Goal: Communication & Community: Participate in discussion

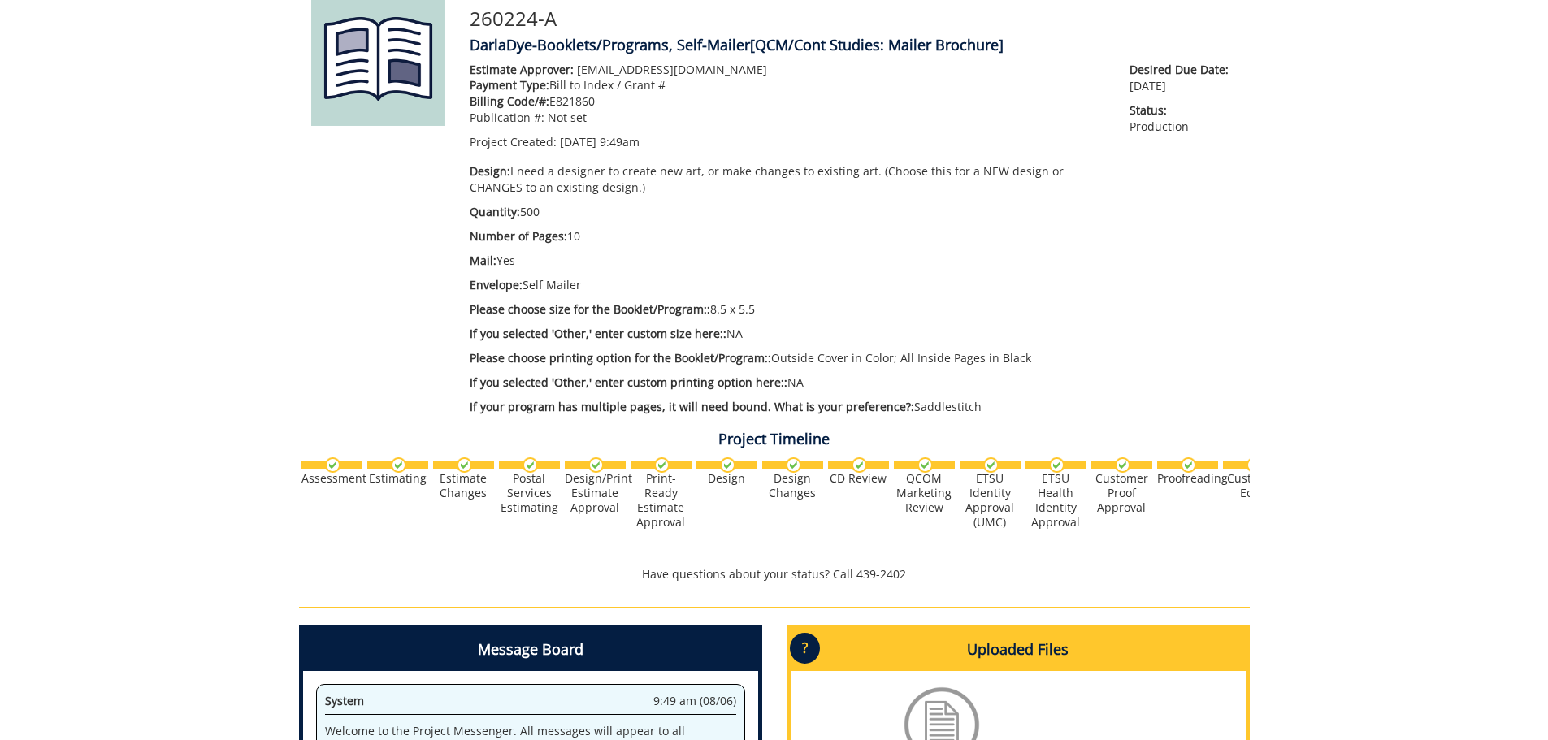
scroll to position [2487, 0]
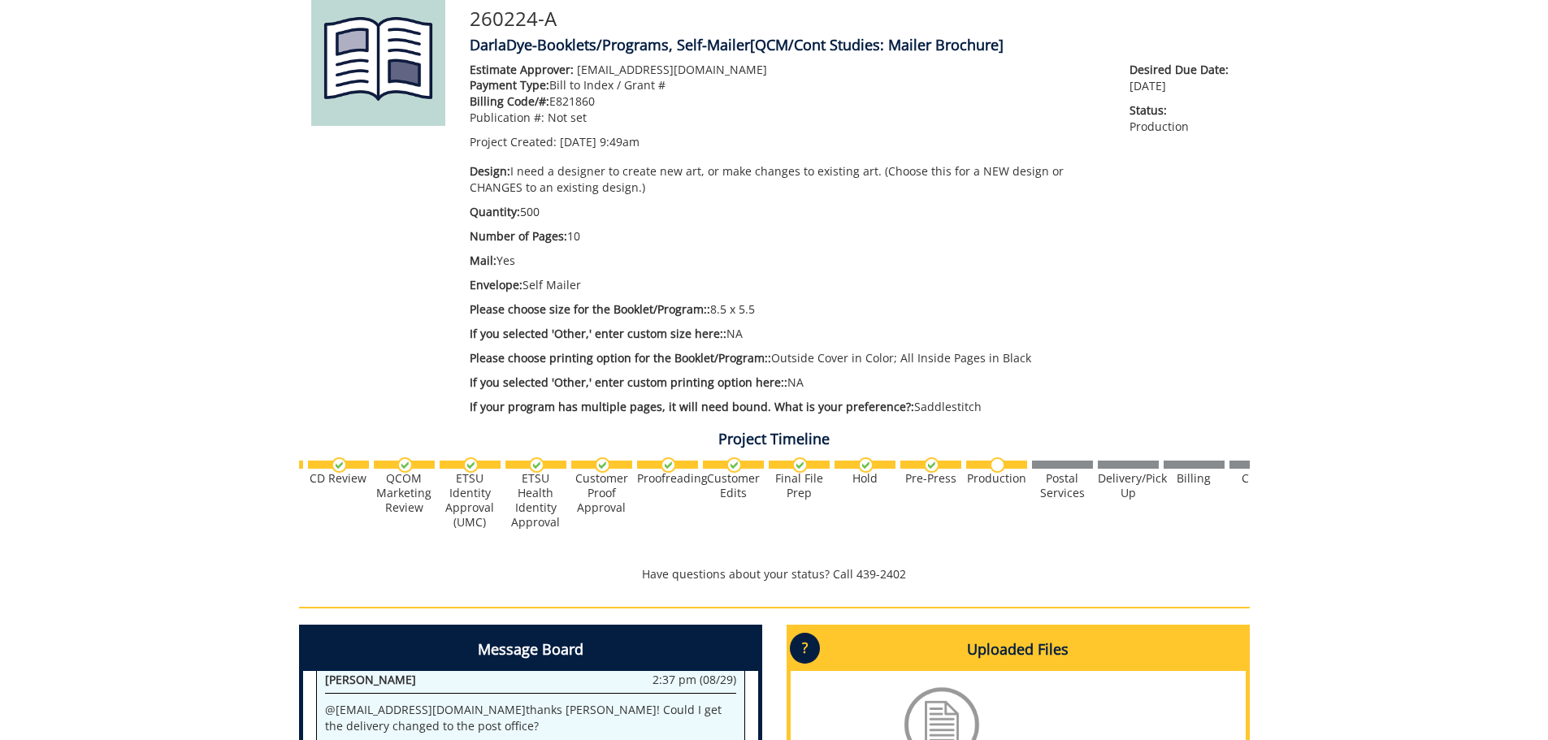
scroll to position [0, 552]
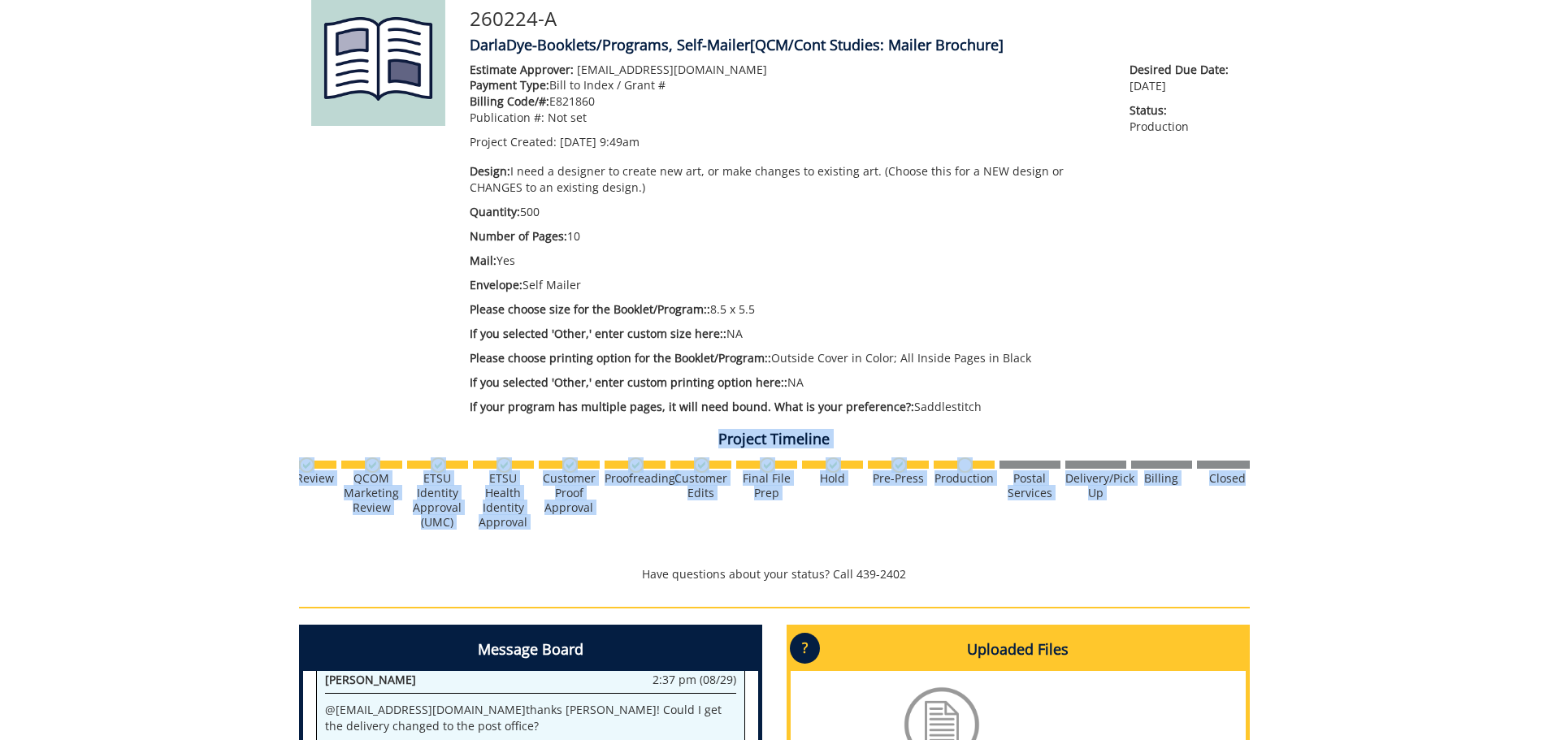
drag, startPoint x: 1547, startPoint y: 459, endPoint x: 1522, endPoint y: 118, distance: 342.1
click at [1522, 118] on div "260224-A DarlaDye-Booklets/Programs, Self-Mailer [QCM/Cont Studies: Mailer Broc…" at bounding box center [774, 490] width 1548 height 1074
click at [1535, 284] on div "260224-A DarlaDye-Booklets/Programs, Self-Mailer [QCM/Cont Studies: Mailer Broc…" at bounding box center [774, 490] width 1548 height 1074
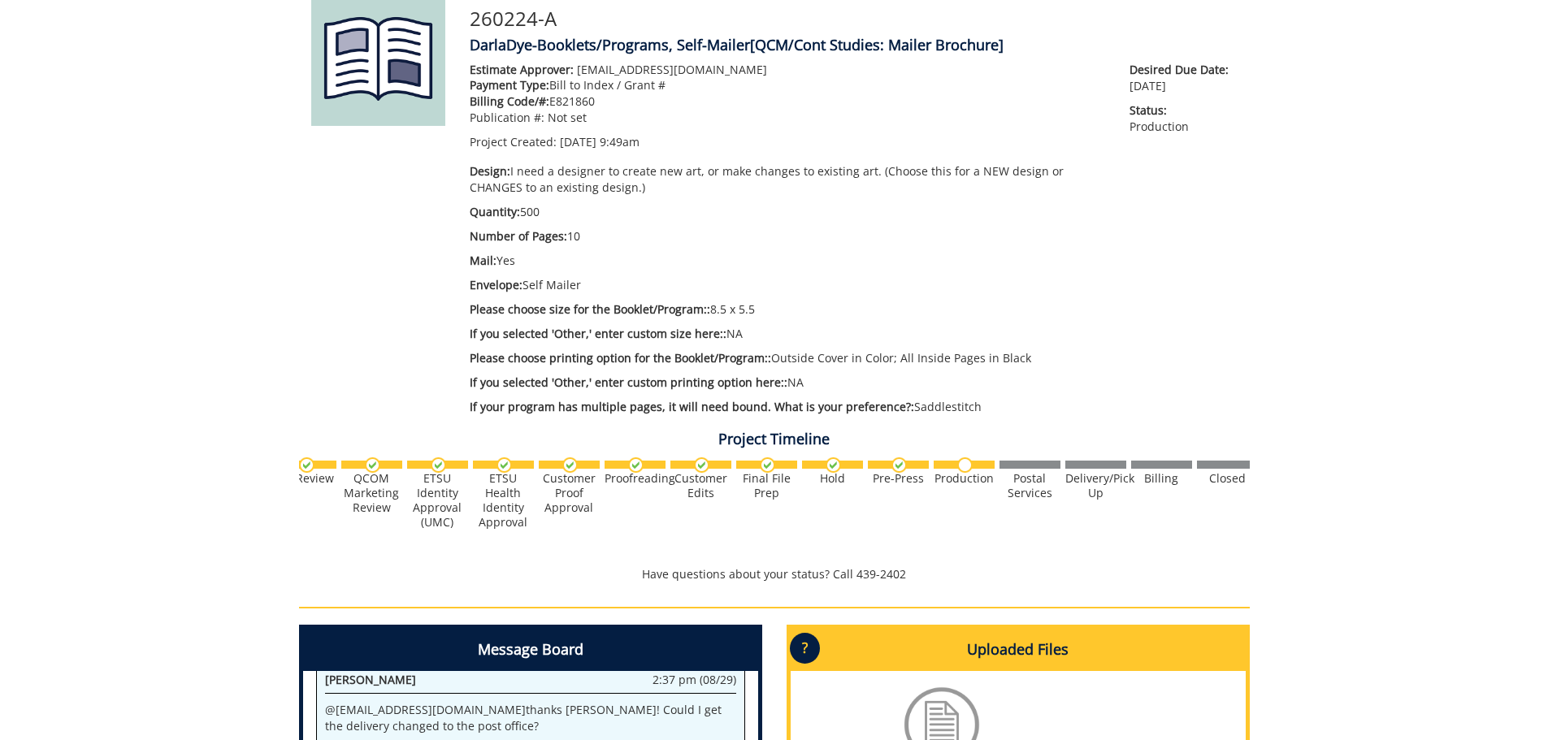
scroll to position [0, 0]
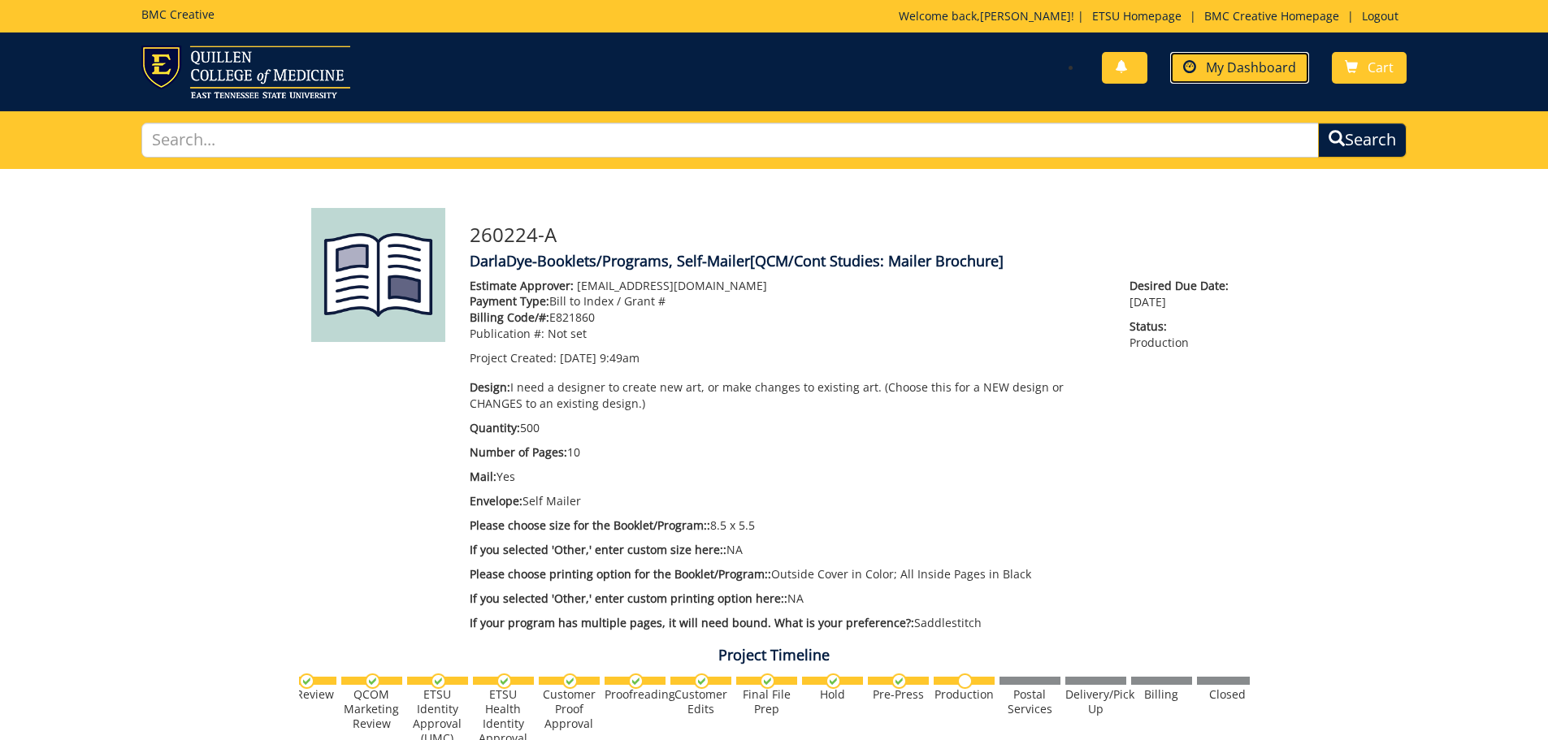
click at [1260, 57] on link "My Dashboard" at bounding box center [1239, 68] width 139 height 32
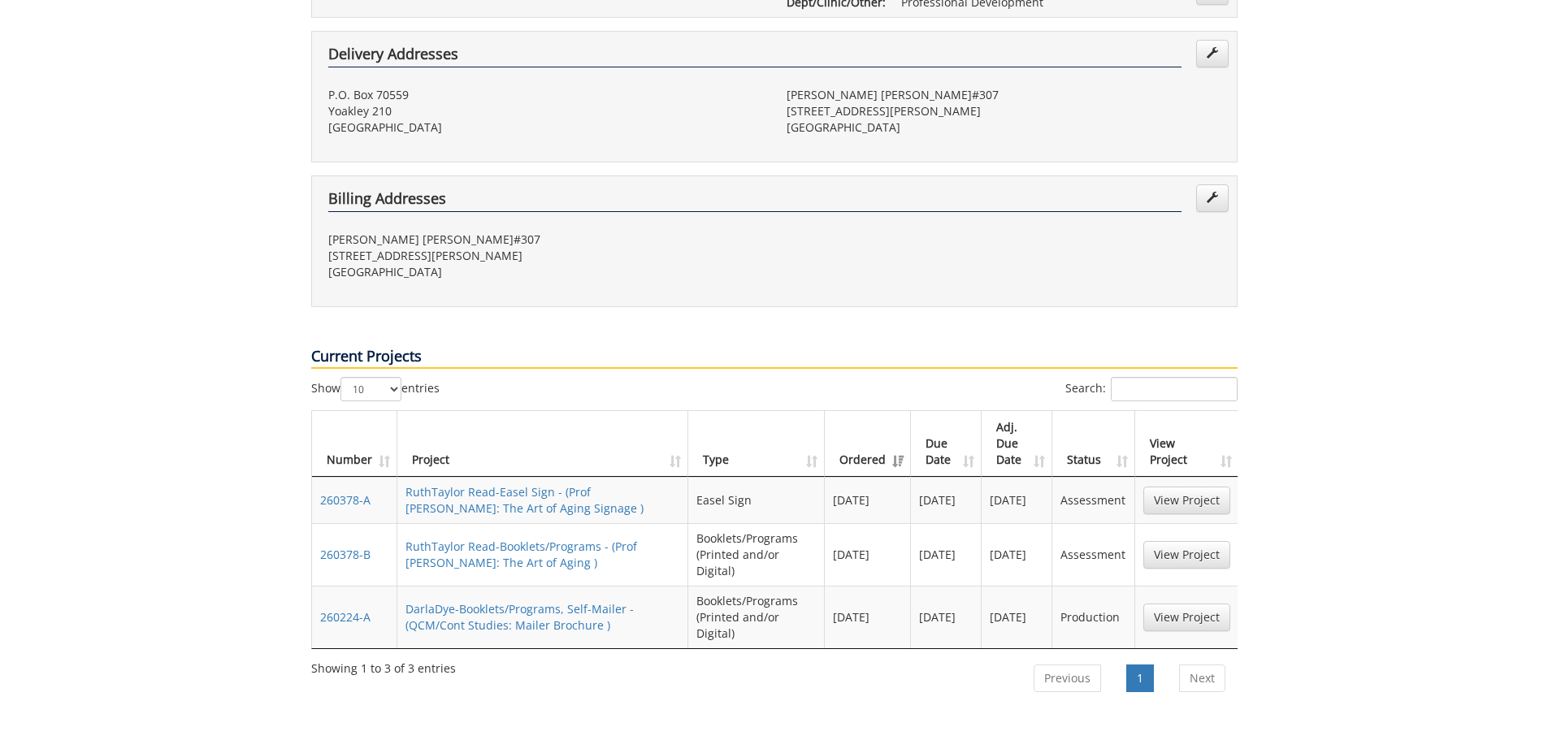
scroll to position [477, 0]
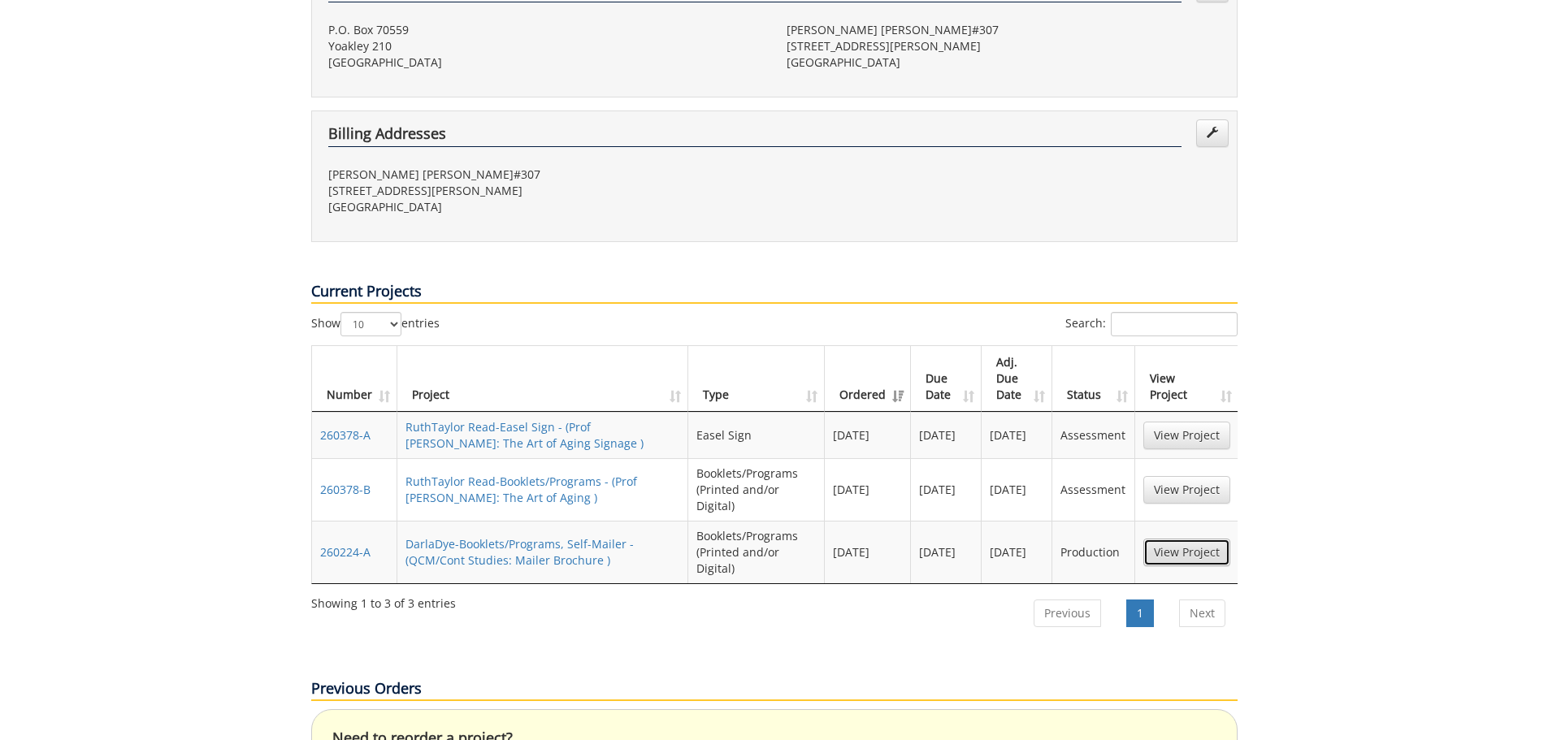
click at [1185, 539] on link "View Project" at bounding box center [1186, 553] width 87 height 28
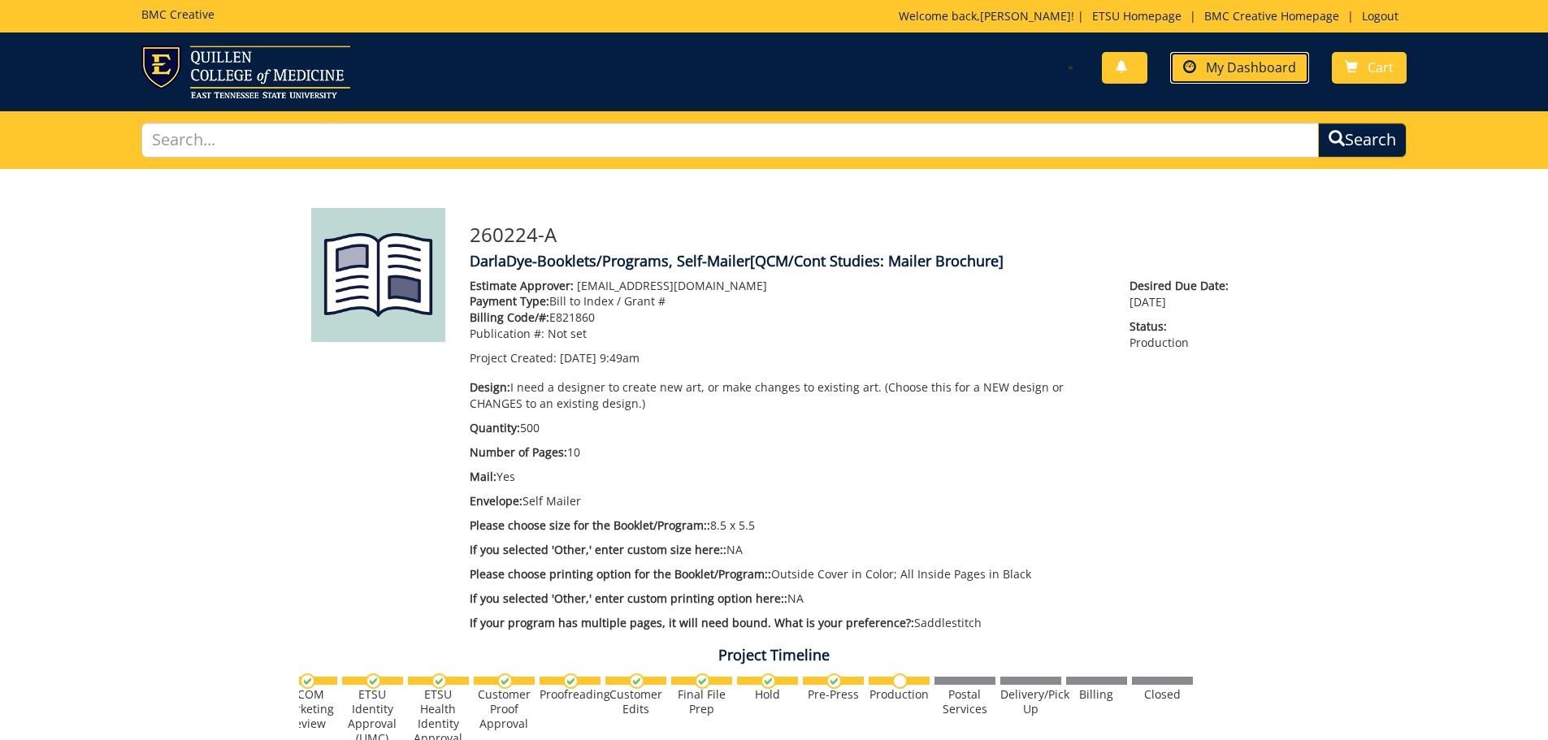
click at [1200, 58] on link "My Dashboard" at bounding box center [1239, 68] width 139 height 32
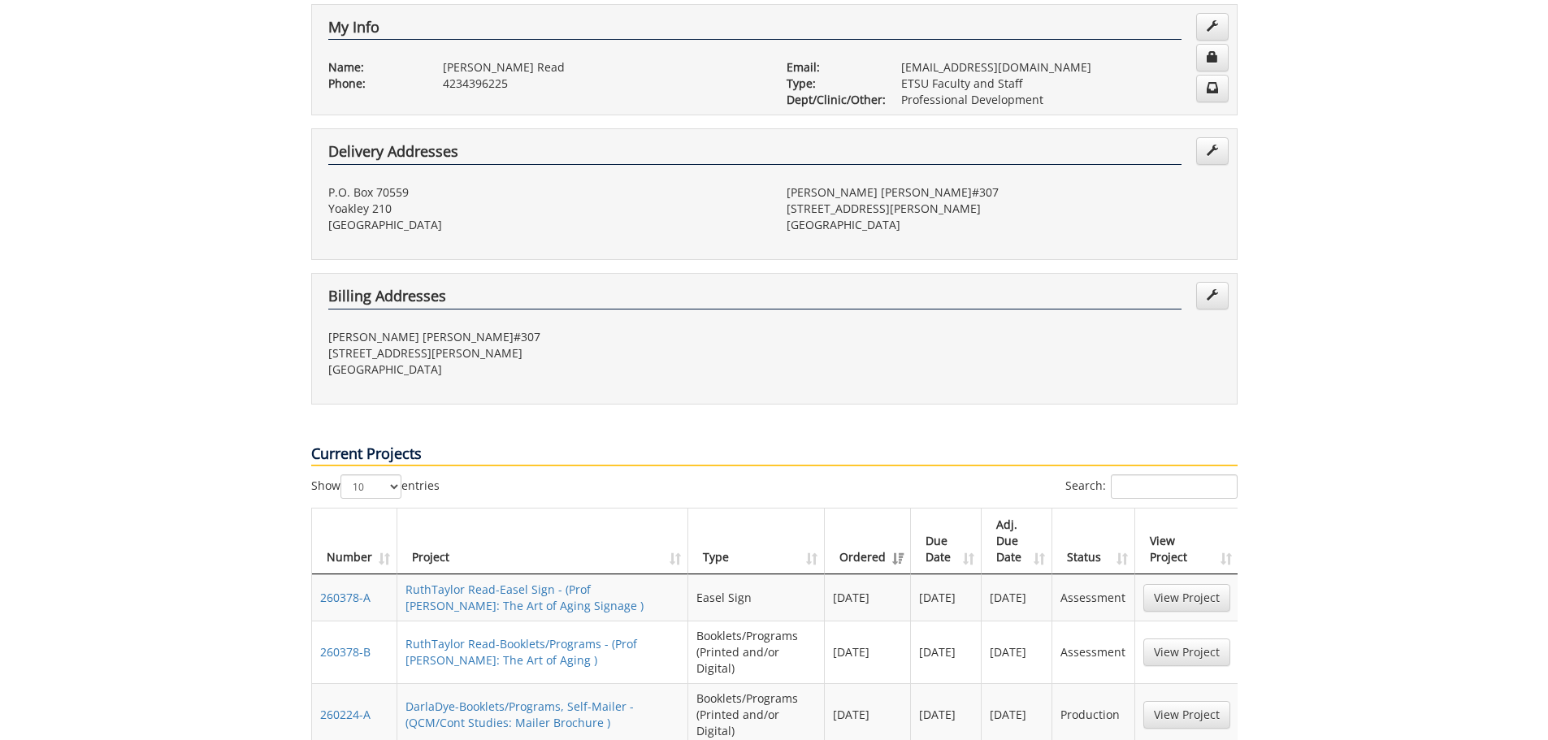
scroll to position [379, 0]
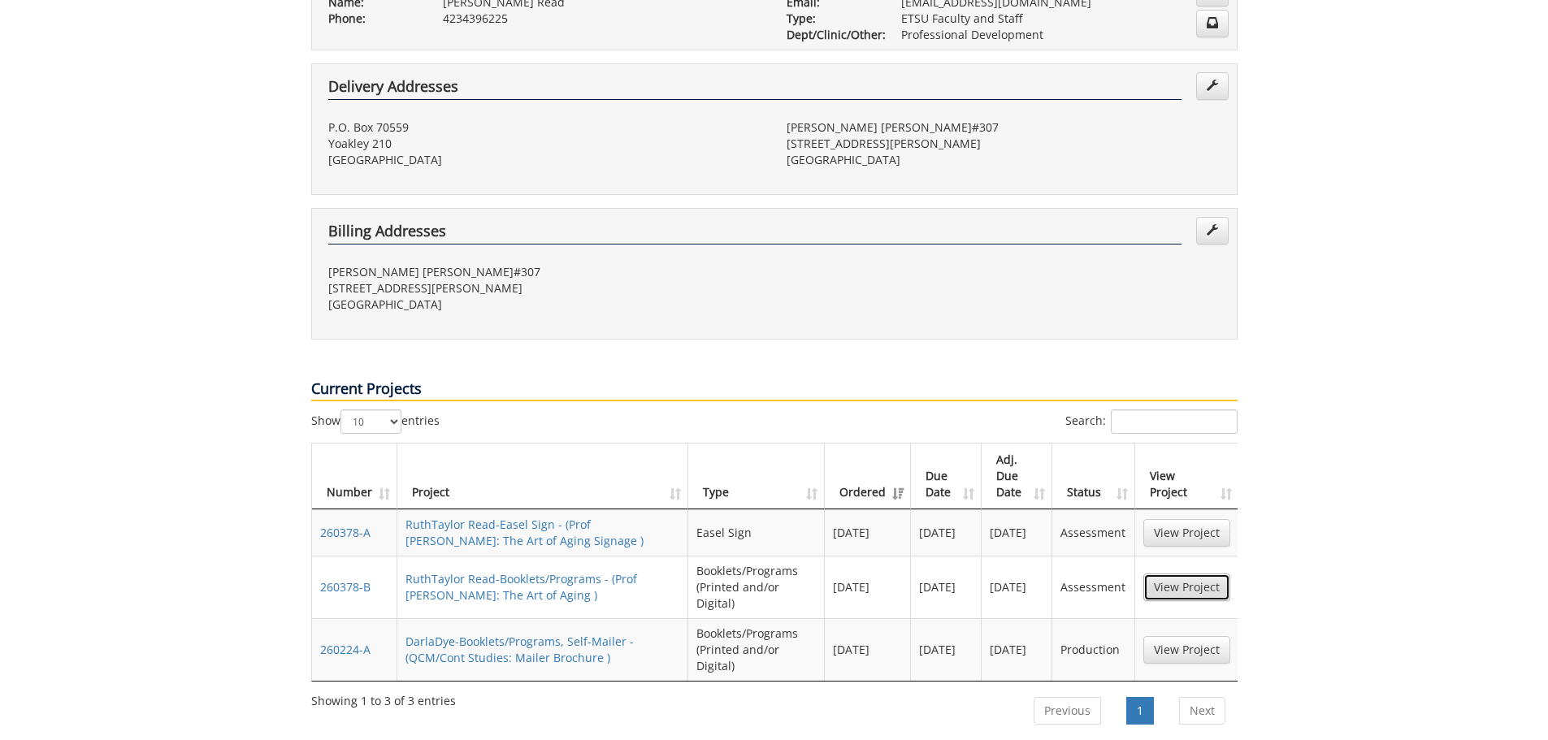
click at [1200, 574] on link "View Project" at bounding box center [1186, 588] width 87 height 28
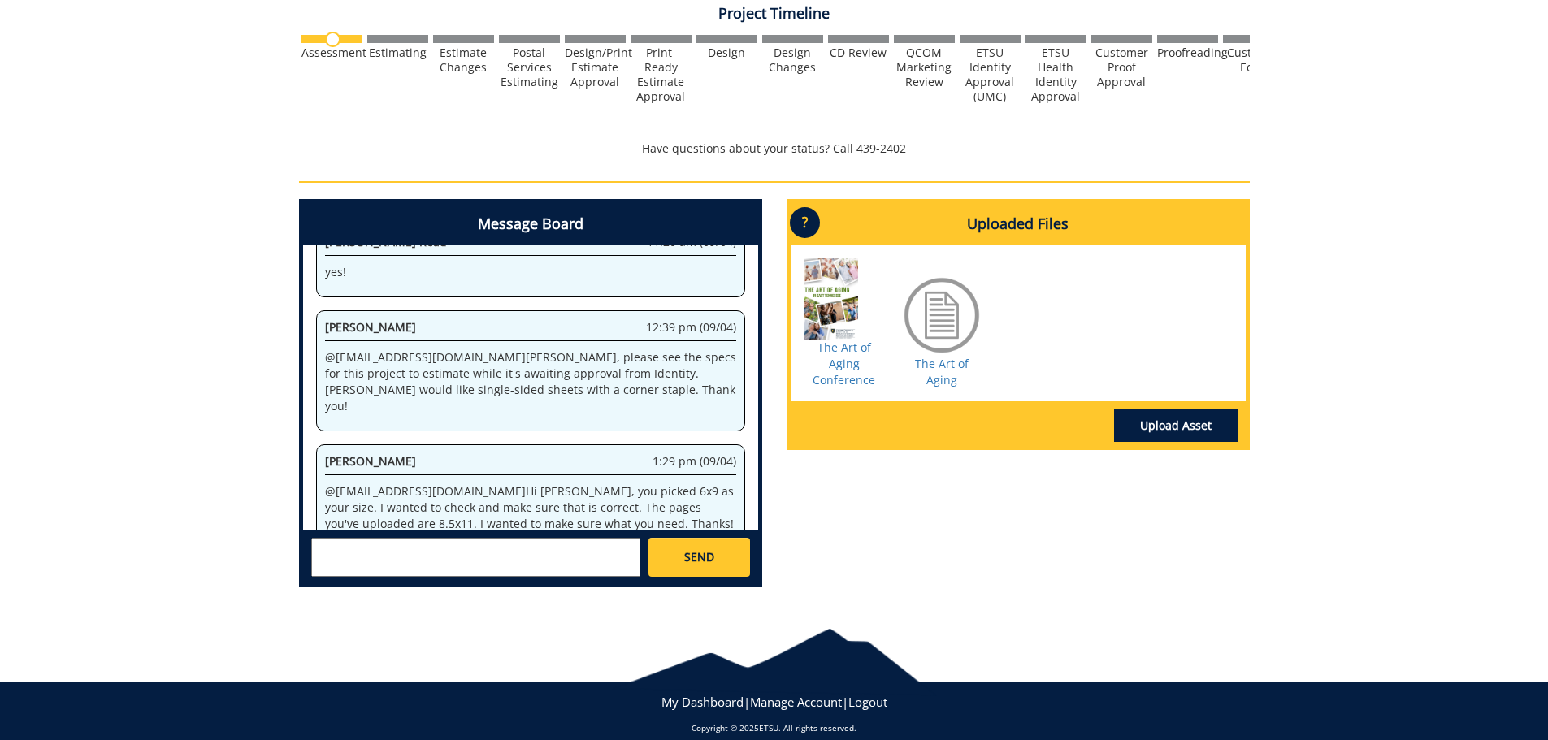
scroll to position [570, 0]
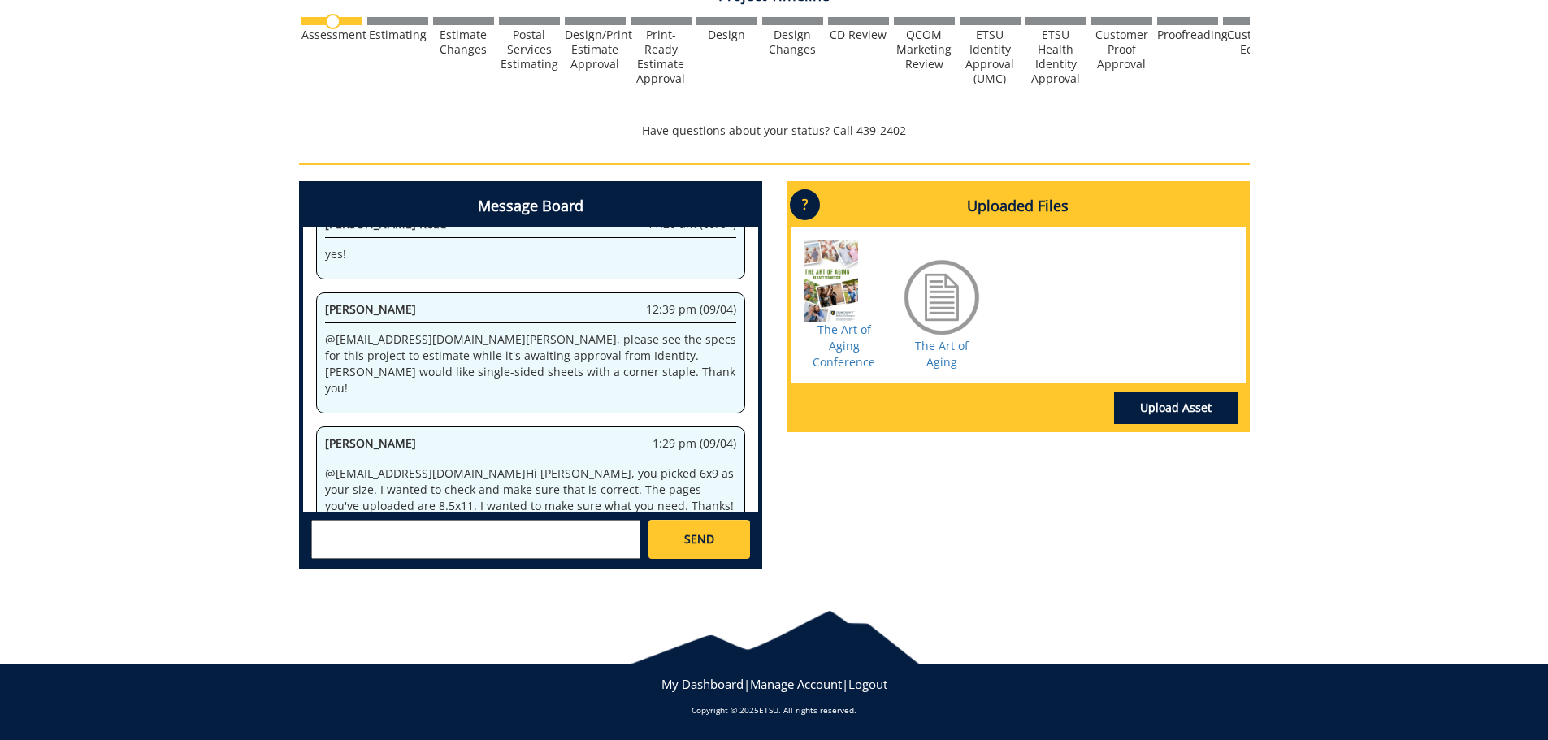
drag, startPoint x: 1125, startPoint y: 604, endPoint x: 1036, endPoint y: 580, distance: 92.4
click at [1036, 580] on div "Message Board System 3:21 pm (08/27) Welcome to the Project Messenger. All mess…" at bounding box center [774, 381] width 975 height 401
click at [597, 541] on textarea at bounding box center [475, 539] width 329 height 39
type textarea "Thank you for checking. A 6x9 is preferred. Do I need to send it differently?"
click at [659, 541] on link "SEND" at bounding box center [698, 539] width 101 height 39
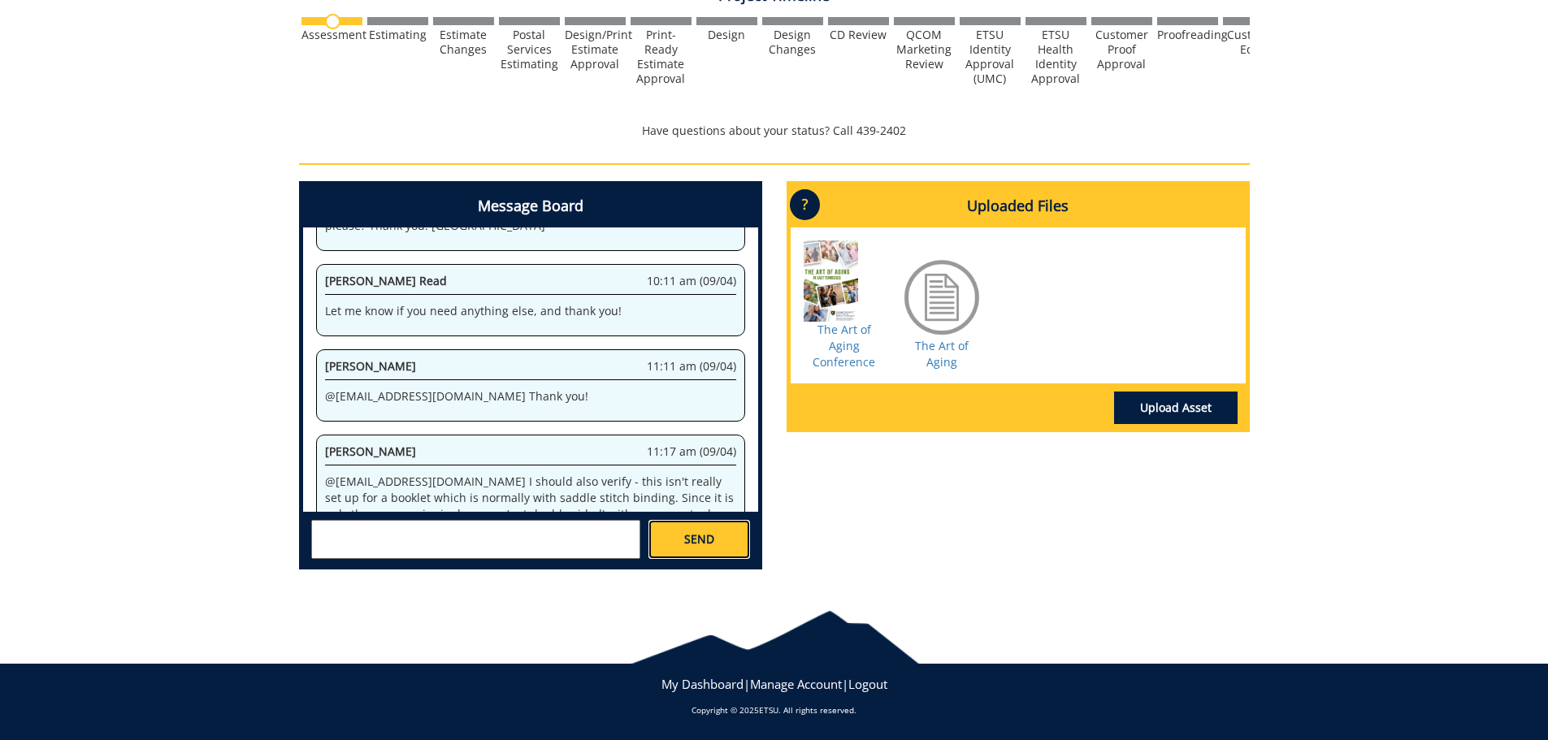
scroll to position [77062, 0]
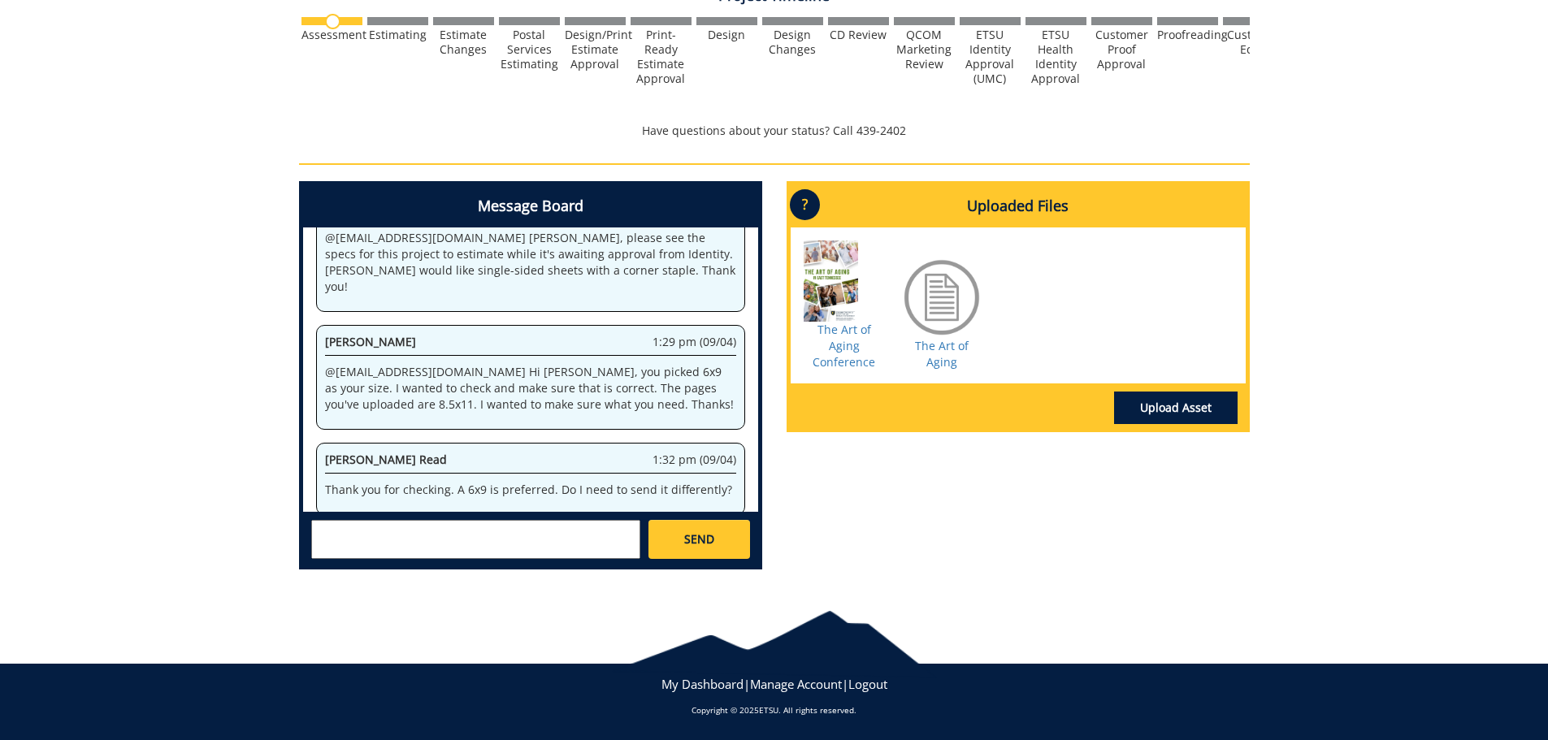
scroll to position [157333, 0]
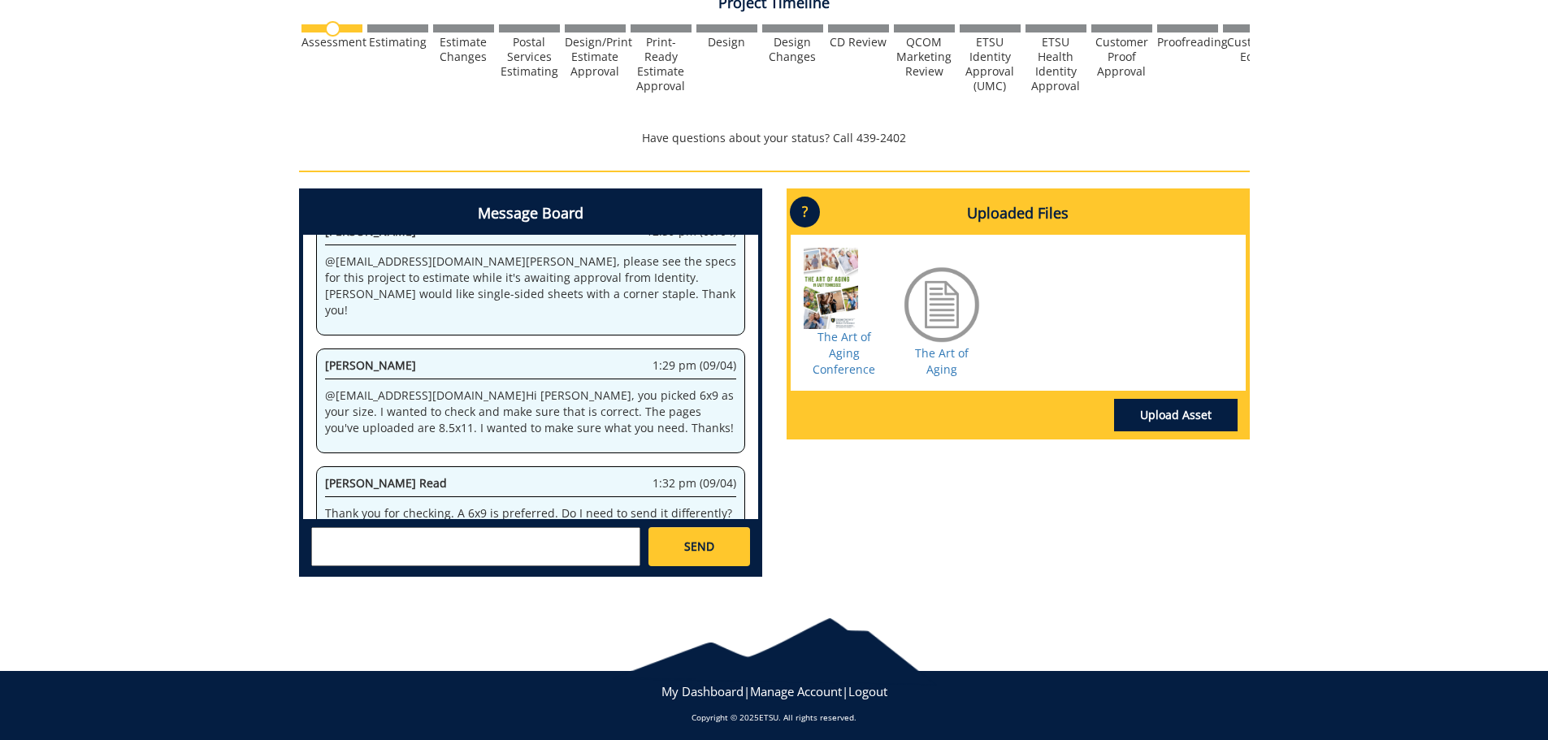
scroll to position [570, 0]
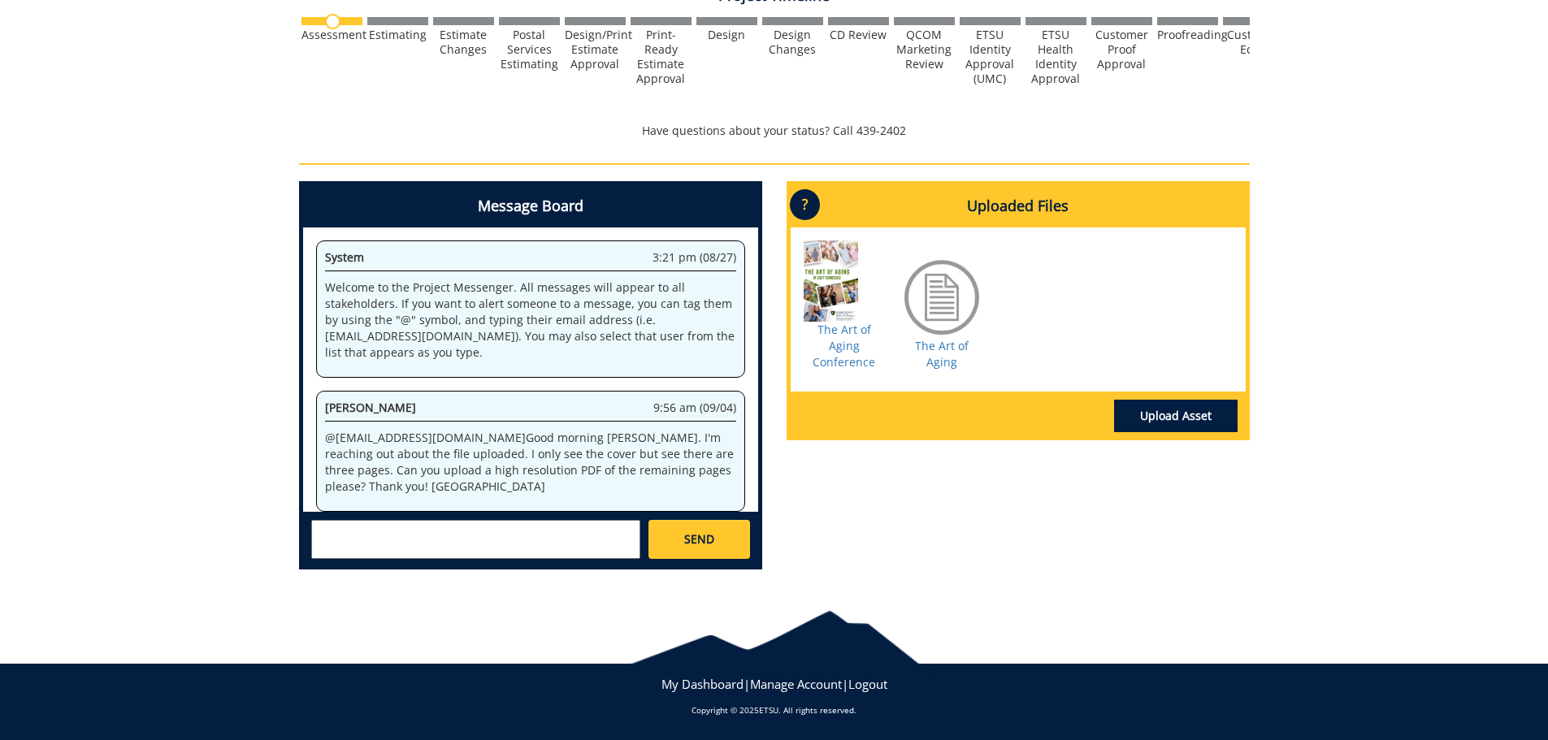
scroll to position [2241, 0]
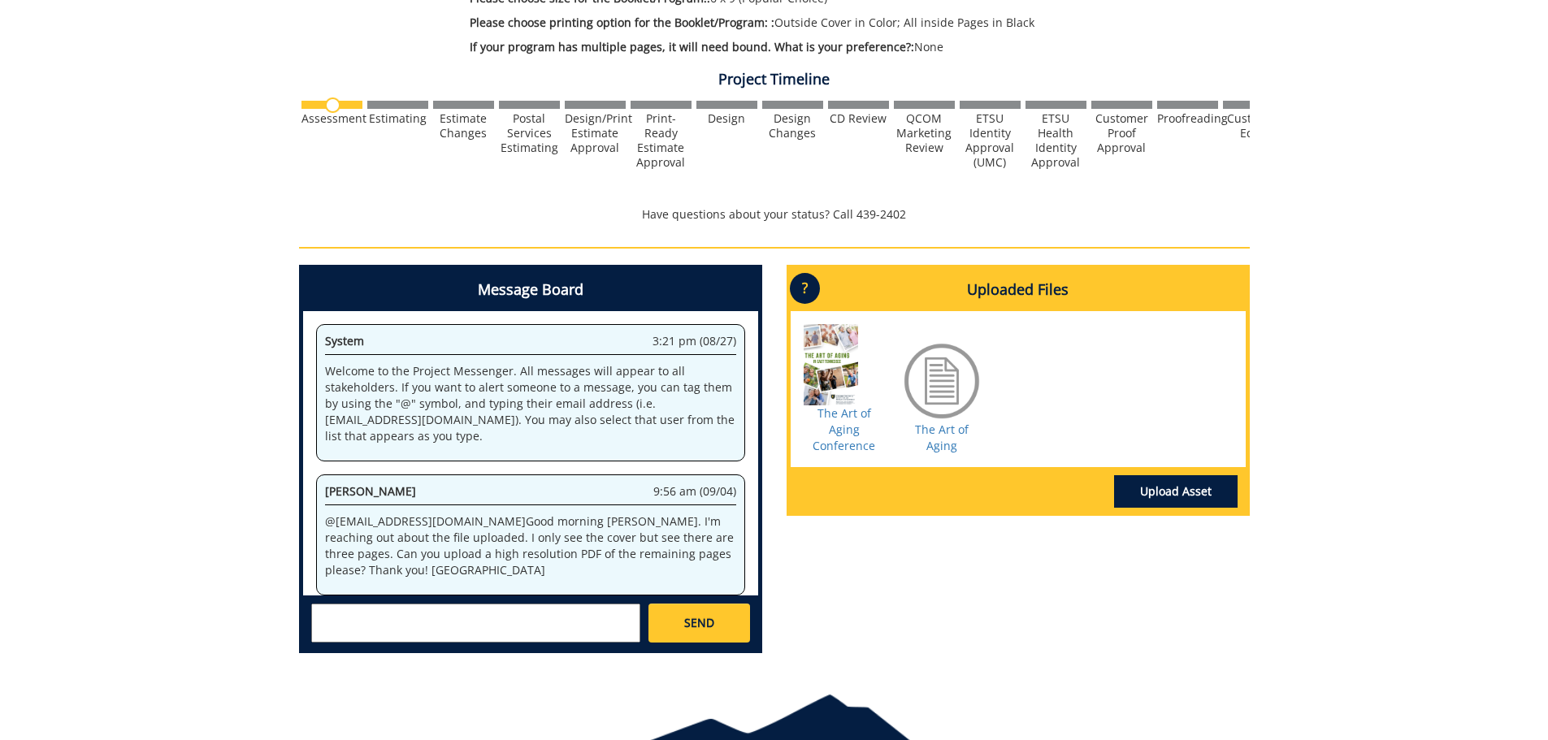
scroll to position [248717, 0]
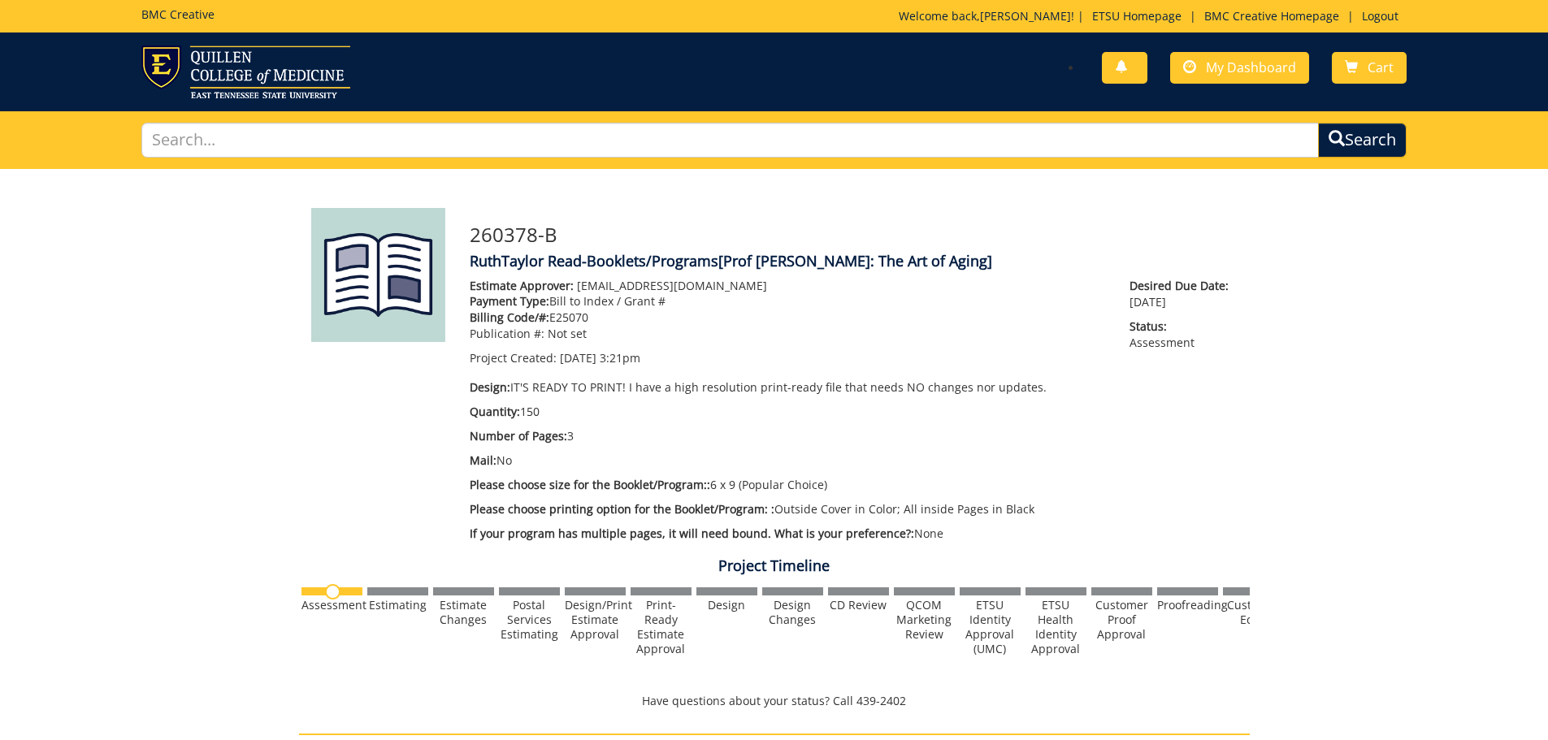
scroll to position [263222, 0]
click at [1266, 70] on span "My Dashboard" at bounding box center [1251, 67] width 90 height 18
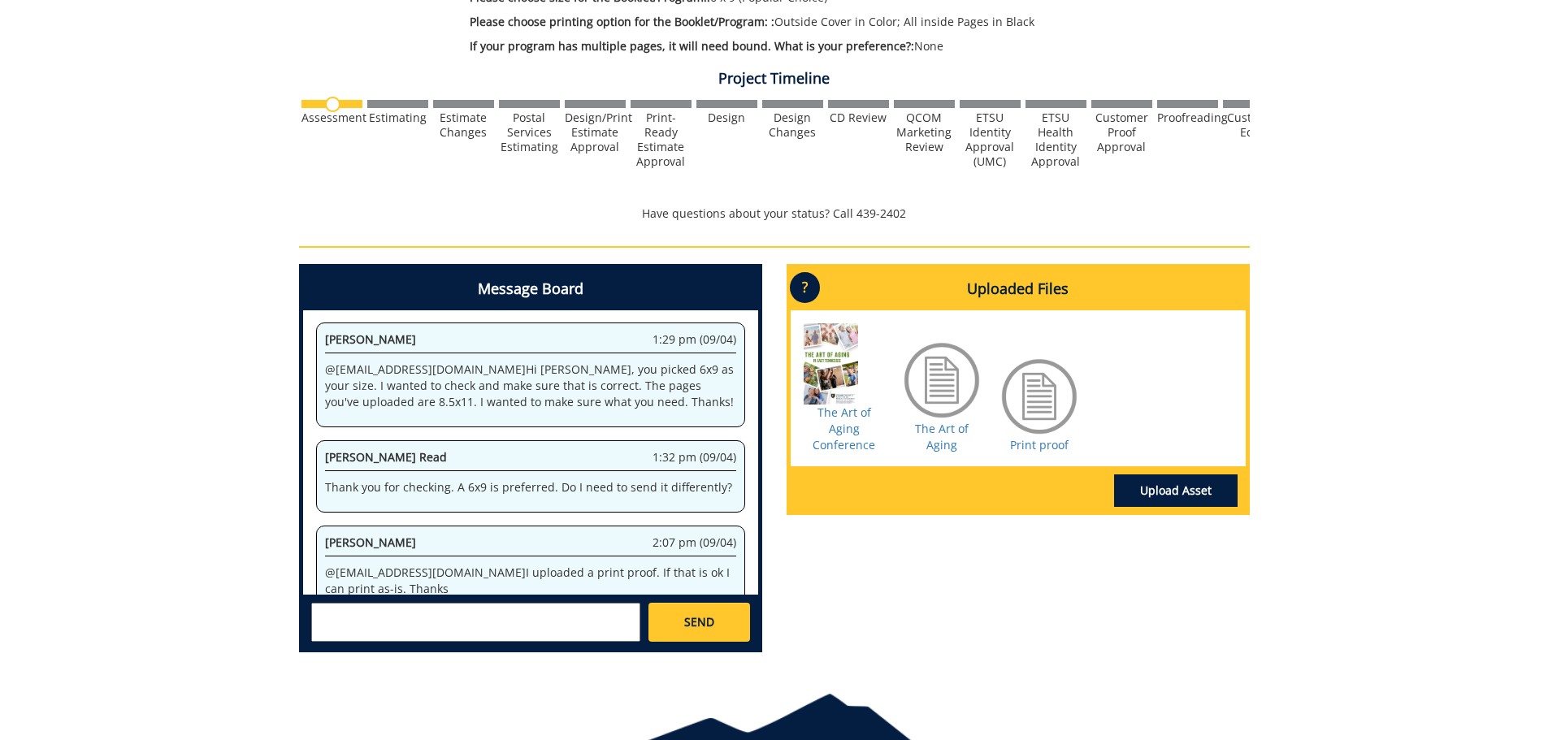
scroll to position [530, 0]
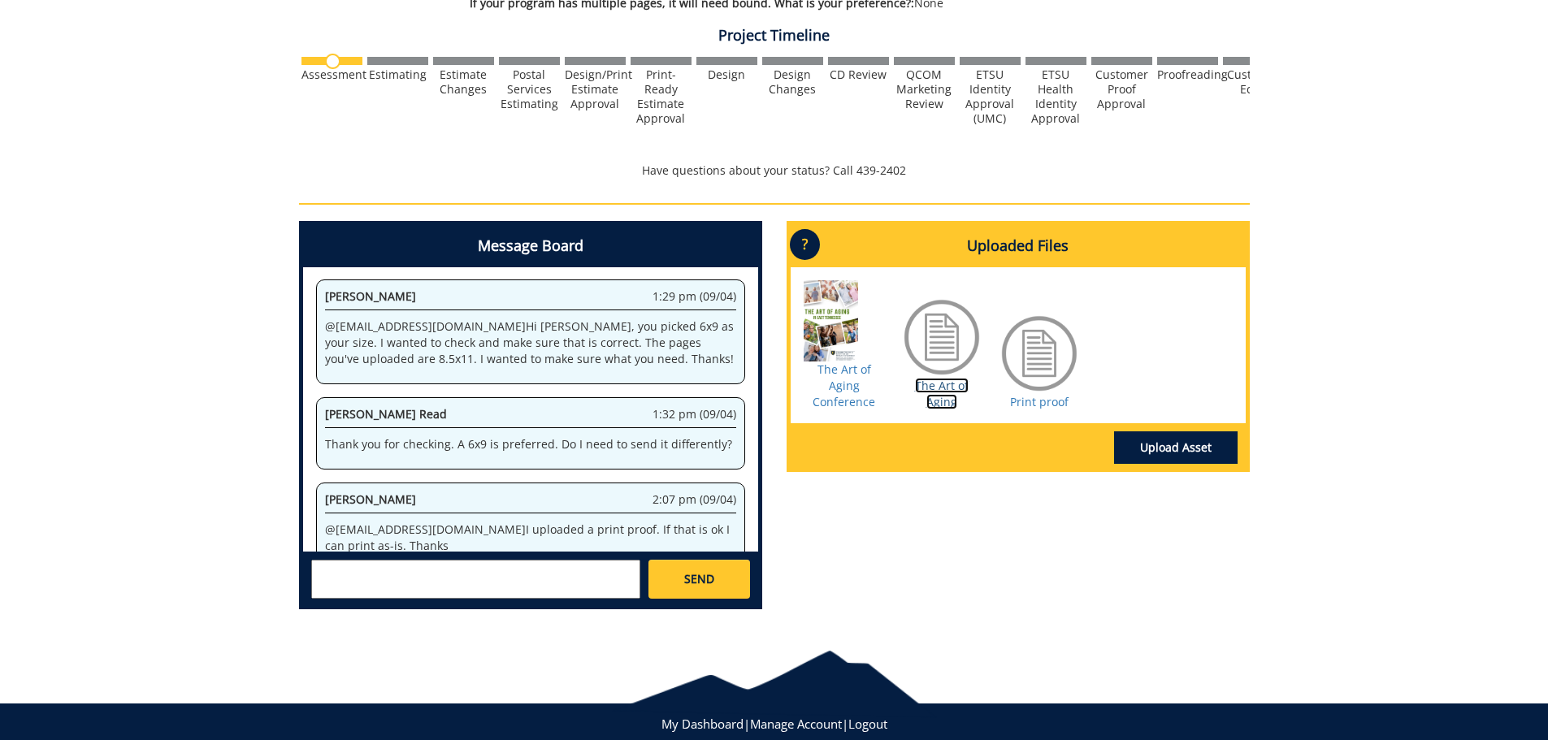
click at [944, 409] on link "The Art of Aging" at bounding box center [942, 394] width 54 height 32
click at [466, 595] on textarea at bounding box center [475, 579] width 329 height 39
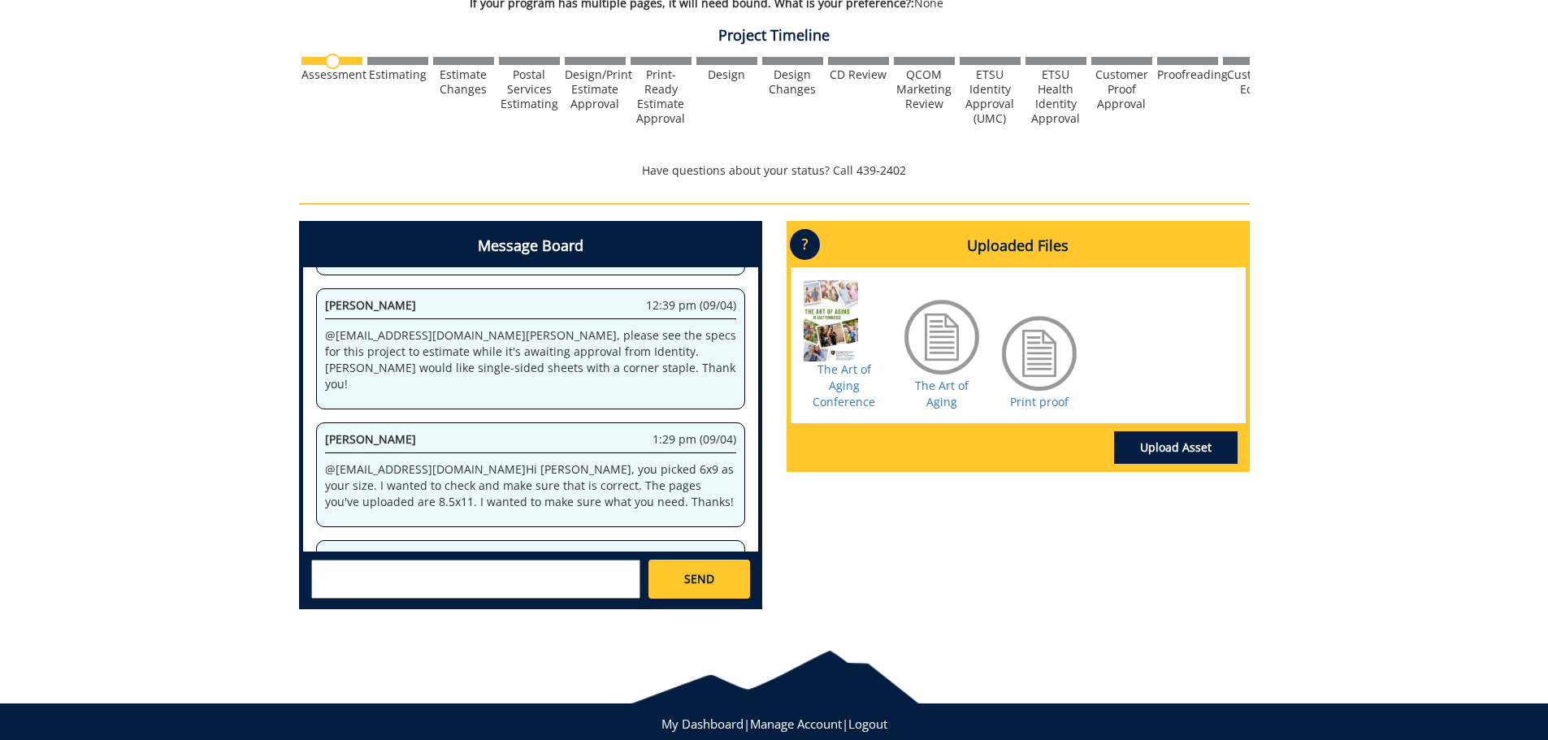
scroll to position [652, 0]
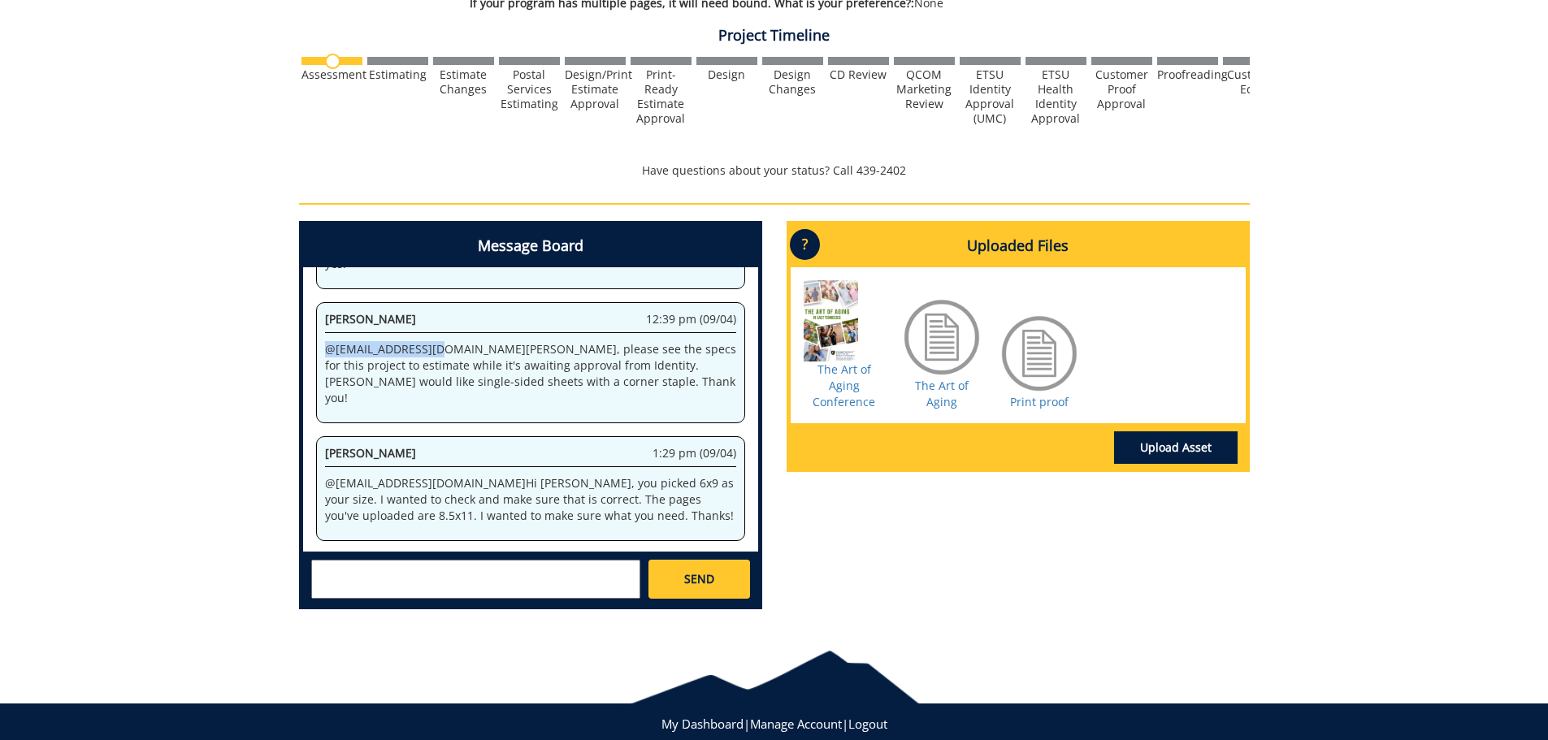
drag, startPoint x: 437, startPoint y: 334, endPoint x: 325, endPoint y: 333, distance: 112.1
click at [325, 341] on p "@ [EMAIL_ADDRESS][DOMAIN_NAME] [PERSON_NAME], please see the specs for this pro…" at bounding box center [530, 373] width 411 height 65
copy p "@ [EMAIL_ADDRESS][DOMAIN_NAME]"
click at [382, 573] on textarea at bounding box center [475, 579] width 329 height 39
paste textarea "@conleyga@etsu.edu"
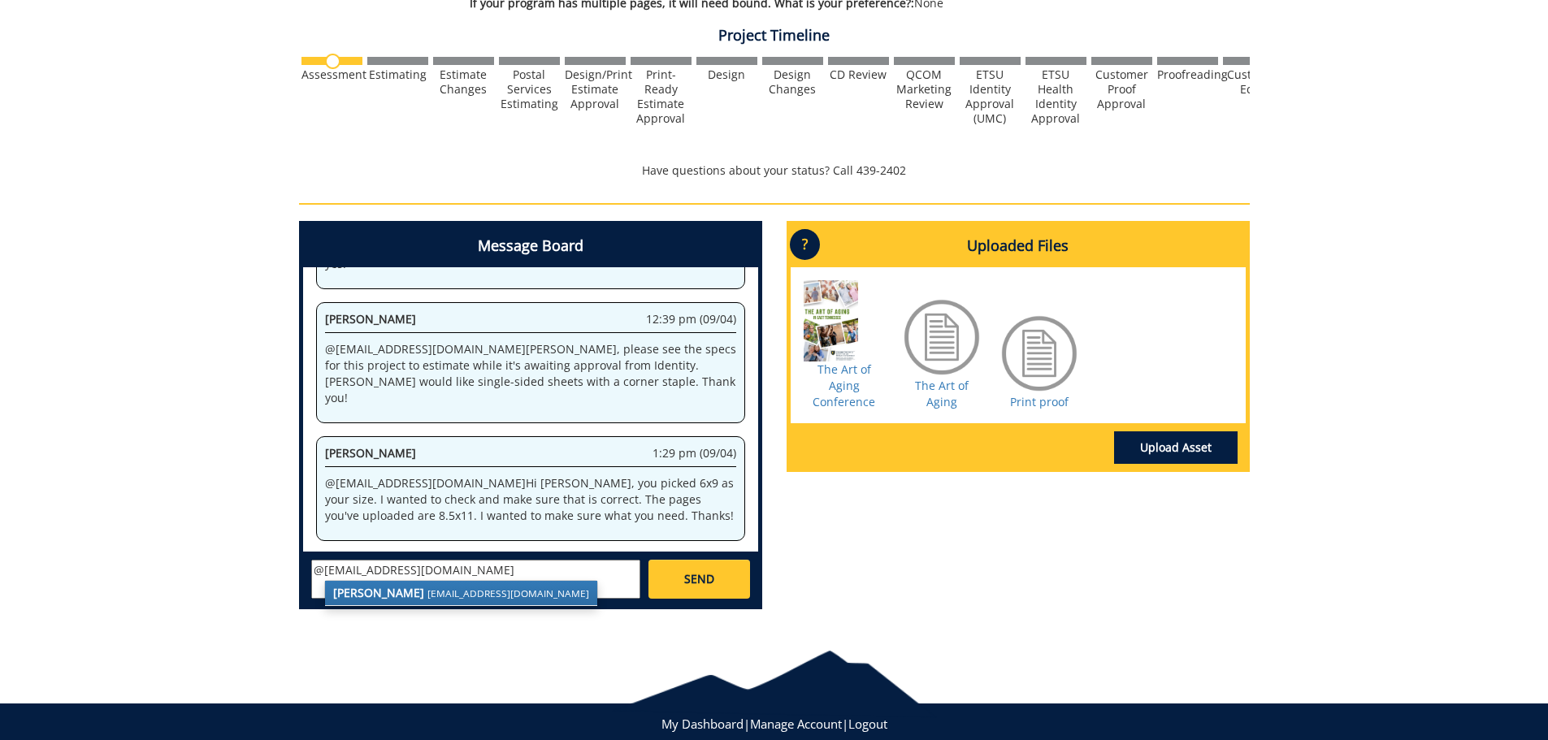
click at [441, 567] on textarea "@conleyga@etsu.edu" at bounding box center [475, 579] width 329 height 39
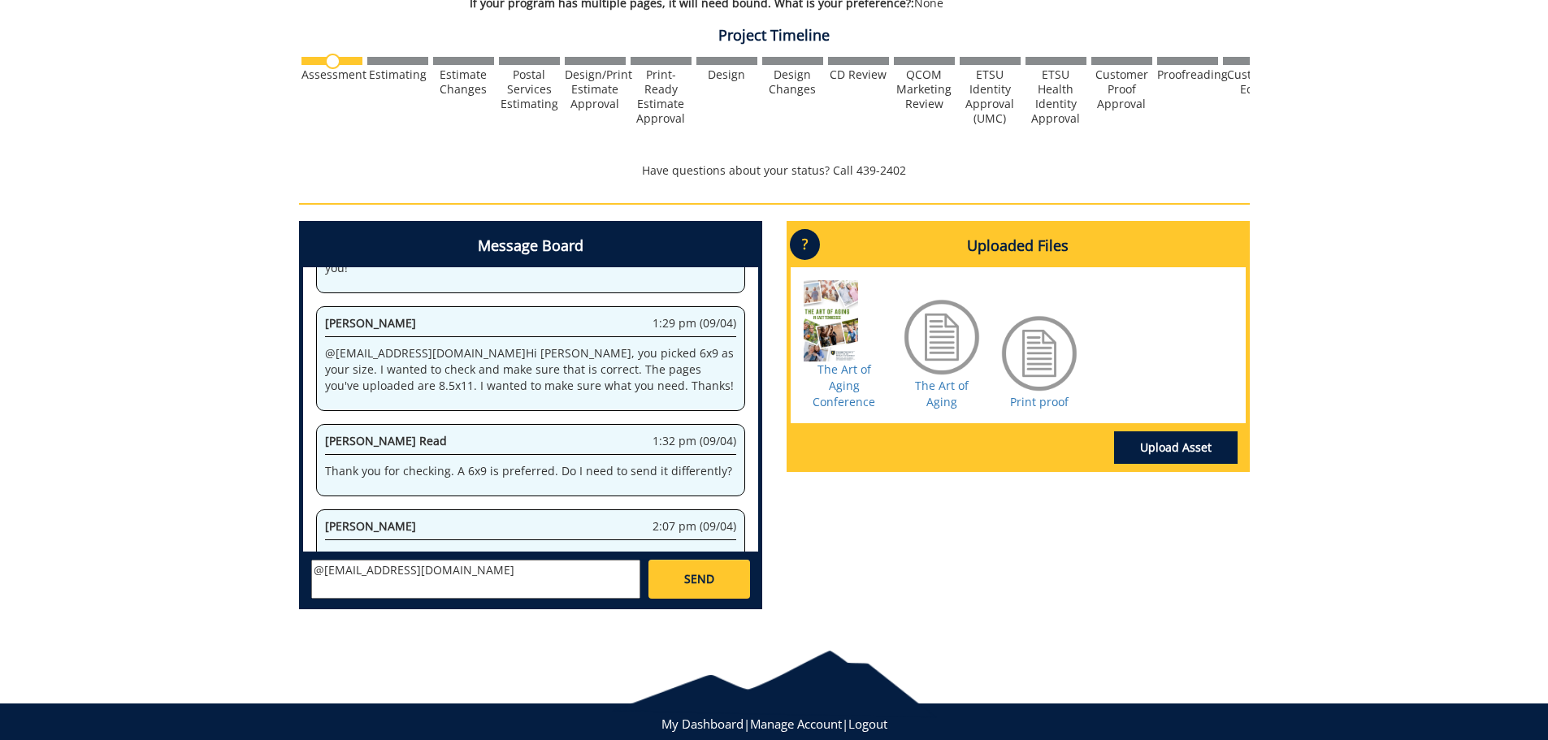
scroll to position [809, 0]
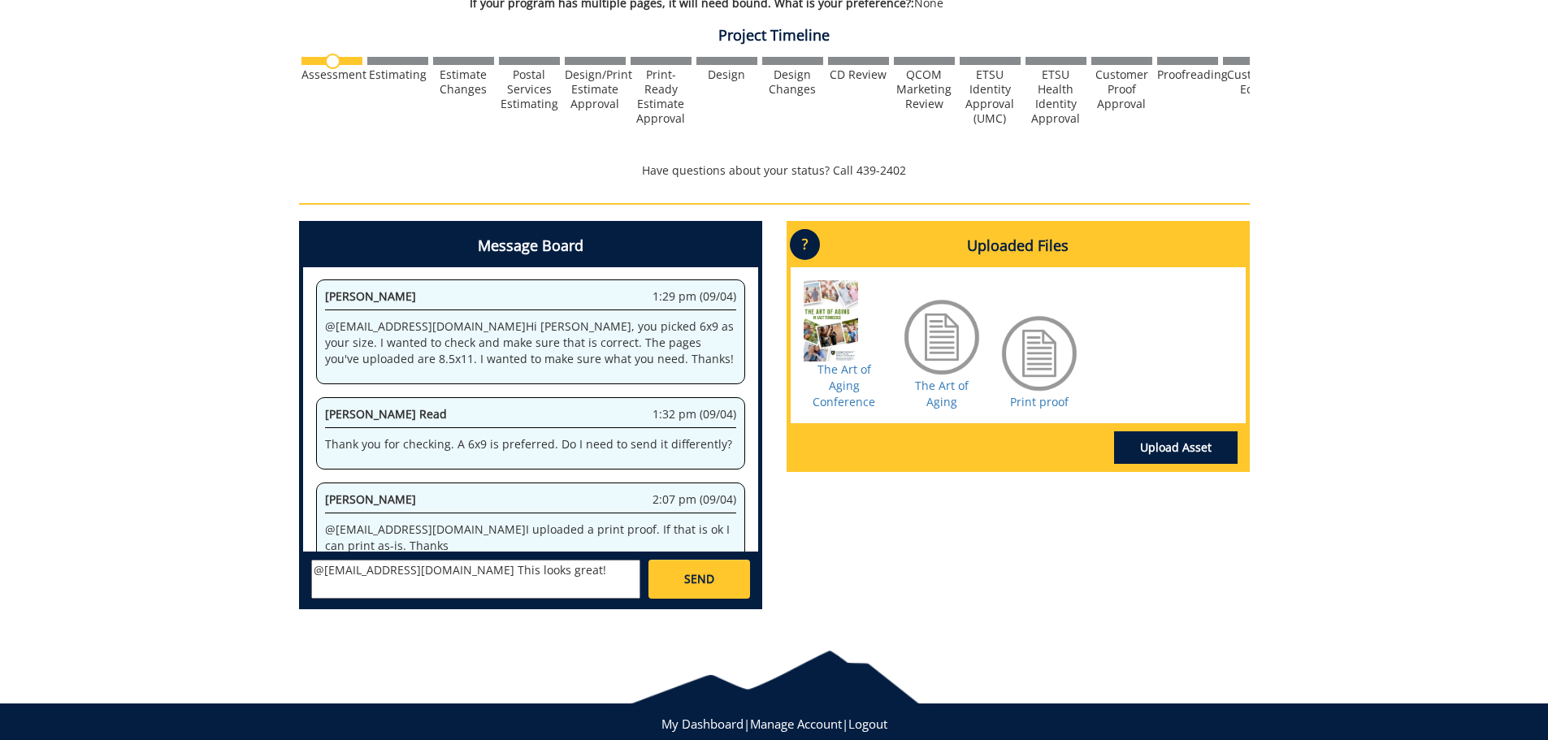
type textarea "@conleyga@etsu.edu This looks great!"
click at [694, 570] on link "SEND" at bounding box center [698, 579] width 101 height 39
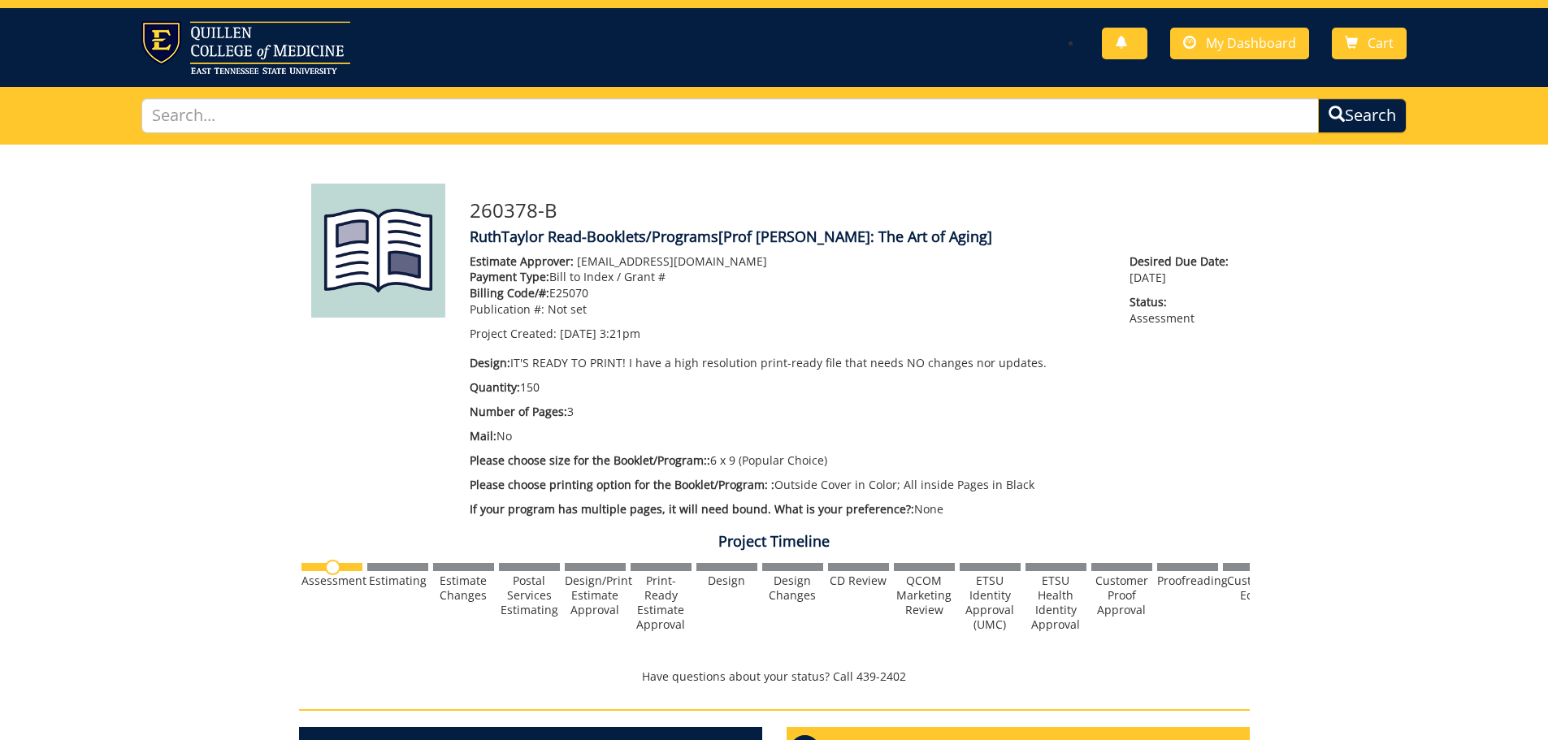
scroll to position [0, 0]
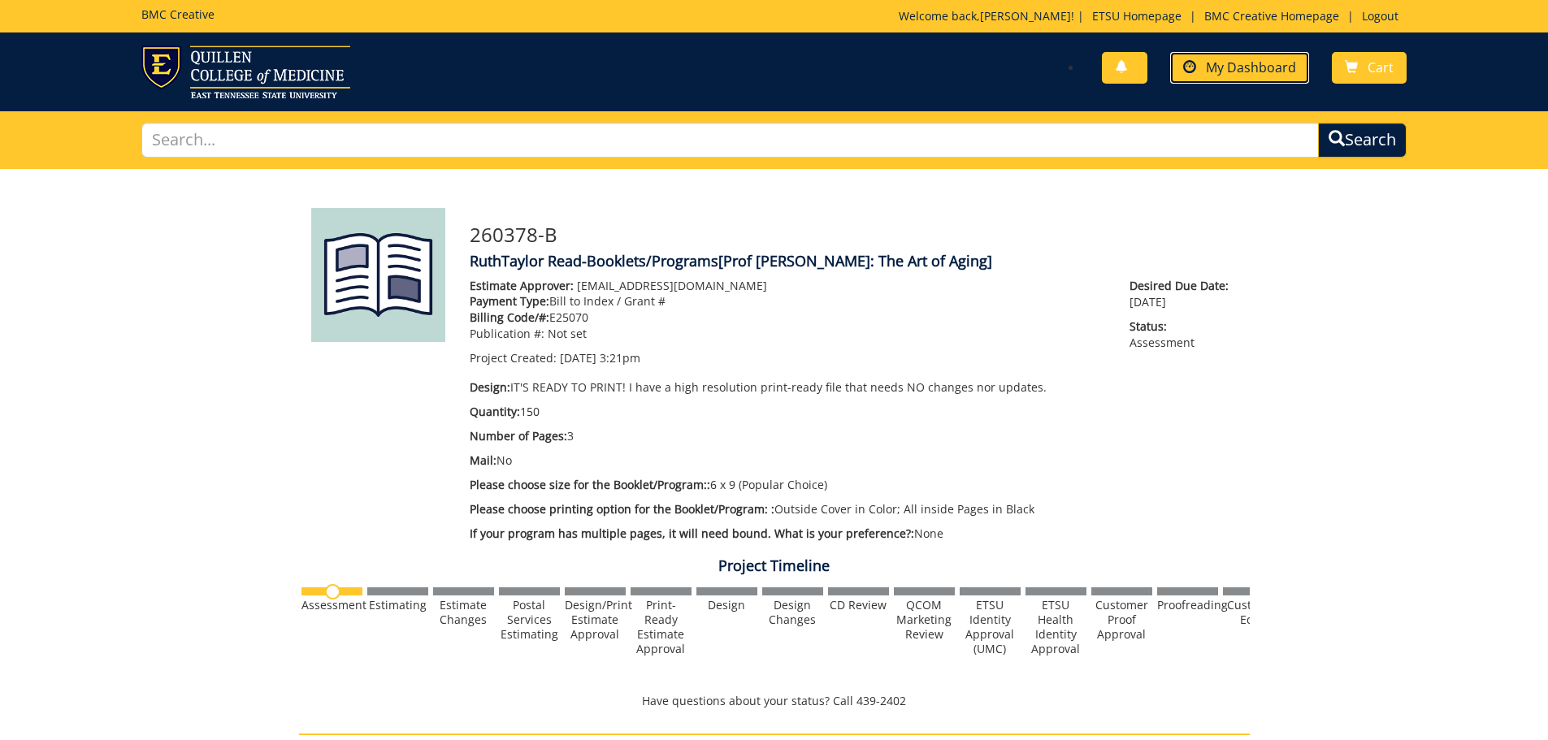
click at [1255, 70] on span "My Dashboard" at bounding box center [1251, 67] width 90 height 18
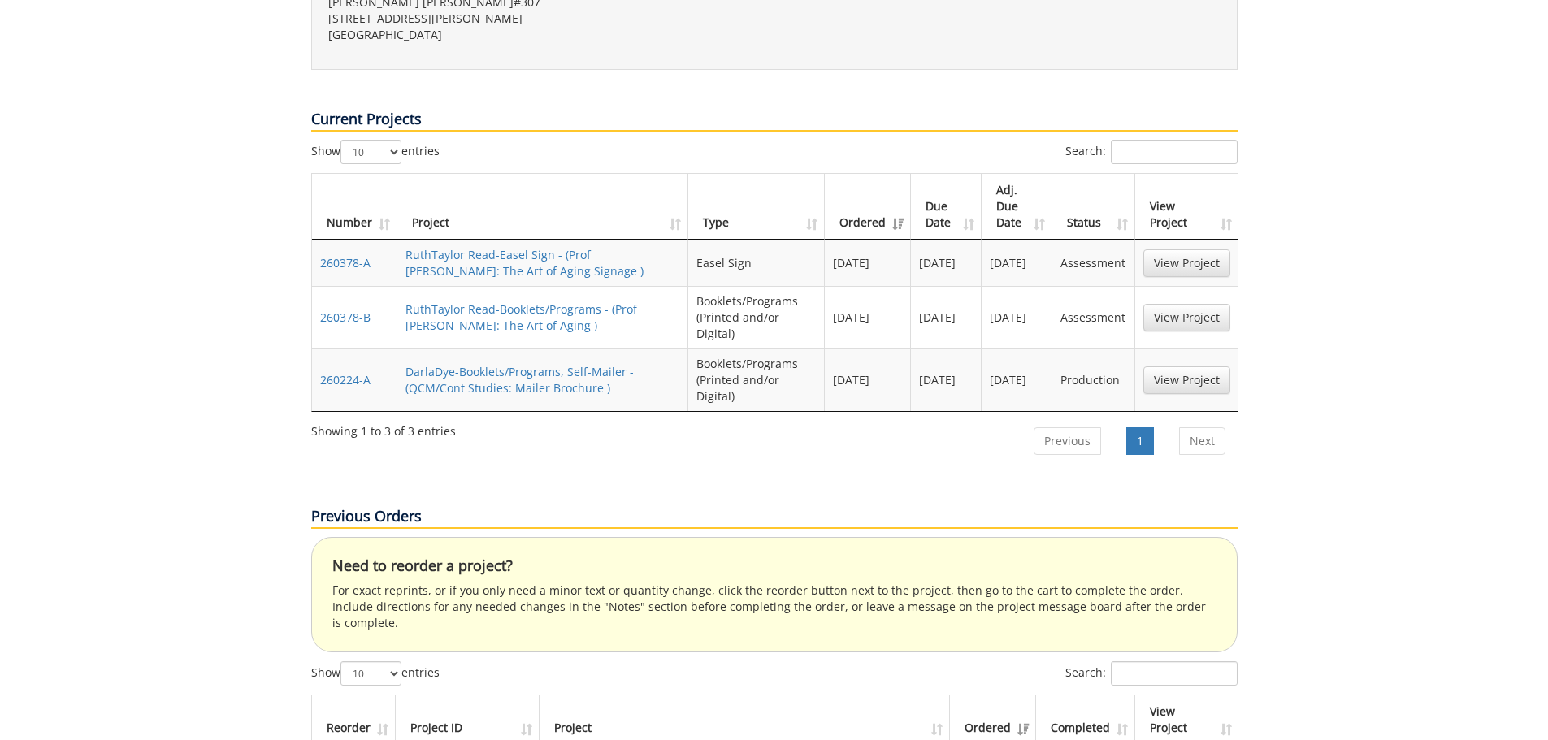
scroll to position [755, 0]
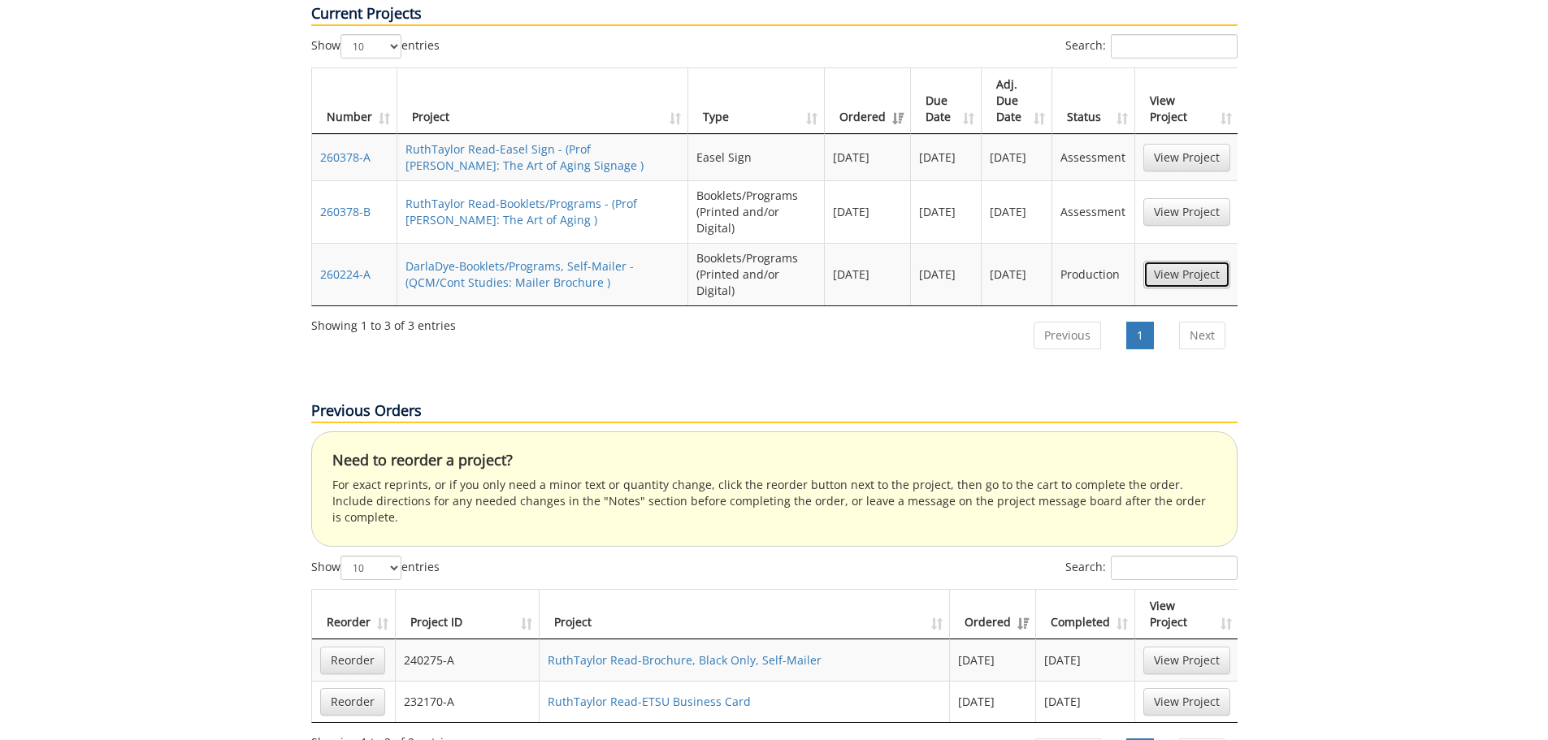
click at [1174, 261] on link "View Project" at bounding box center [1186, 275] width 87 height 28
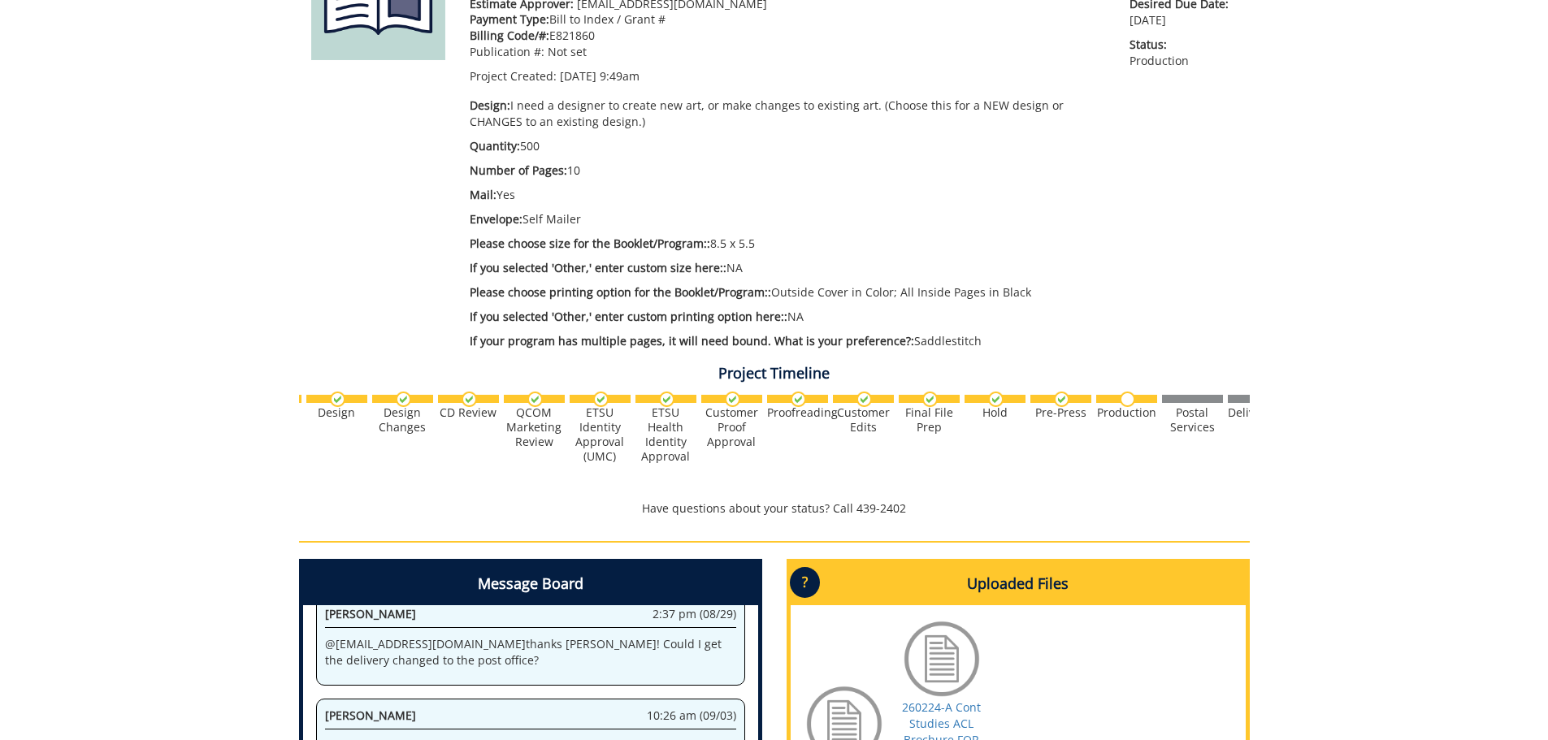
scroll to position [0, 422]
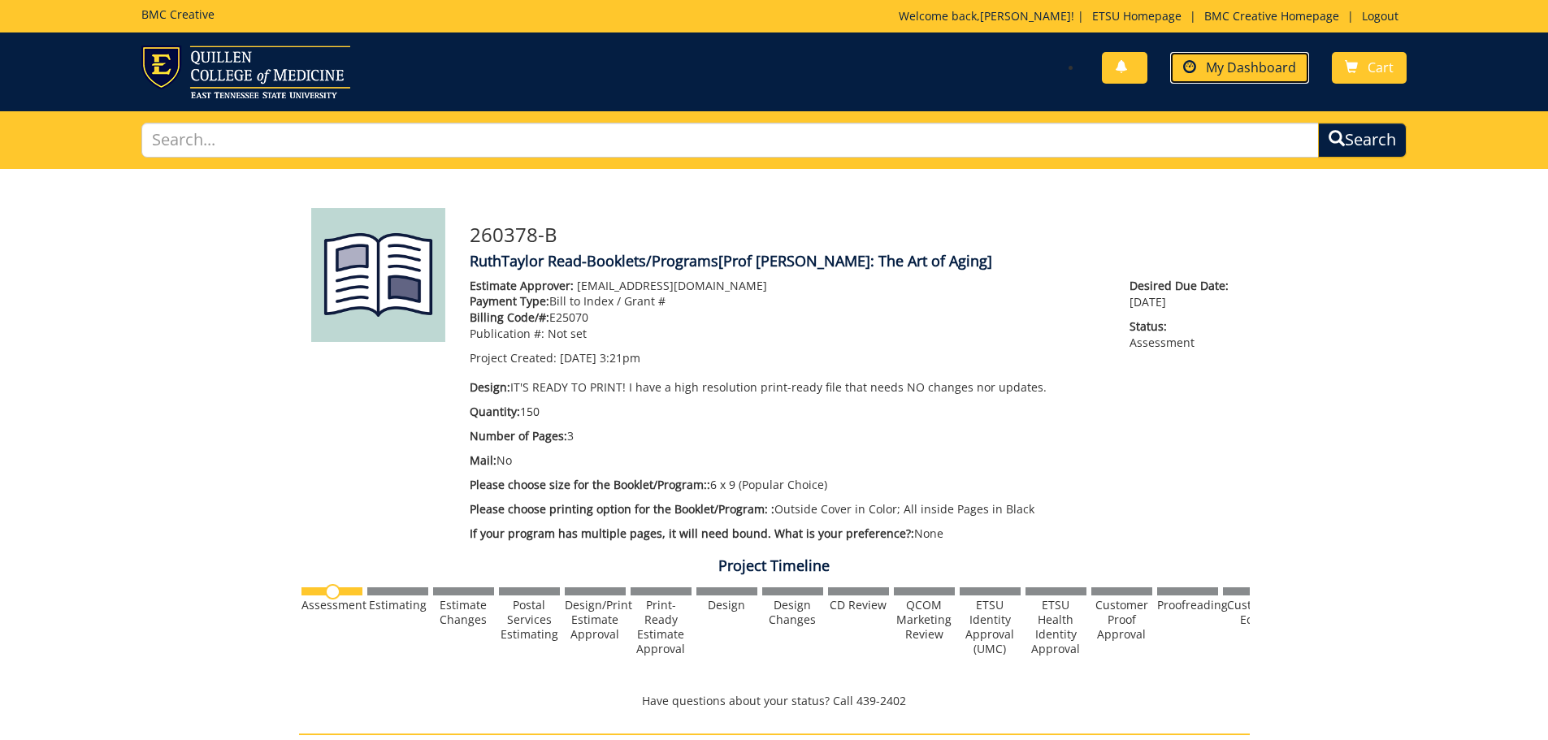
click at [1267, 74] on span "My Dashboard" at bounding box center [1251, 67] width 90 height 18
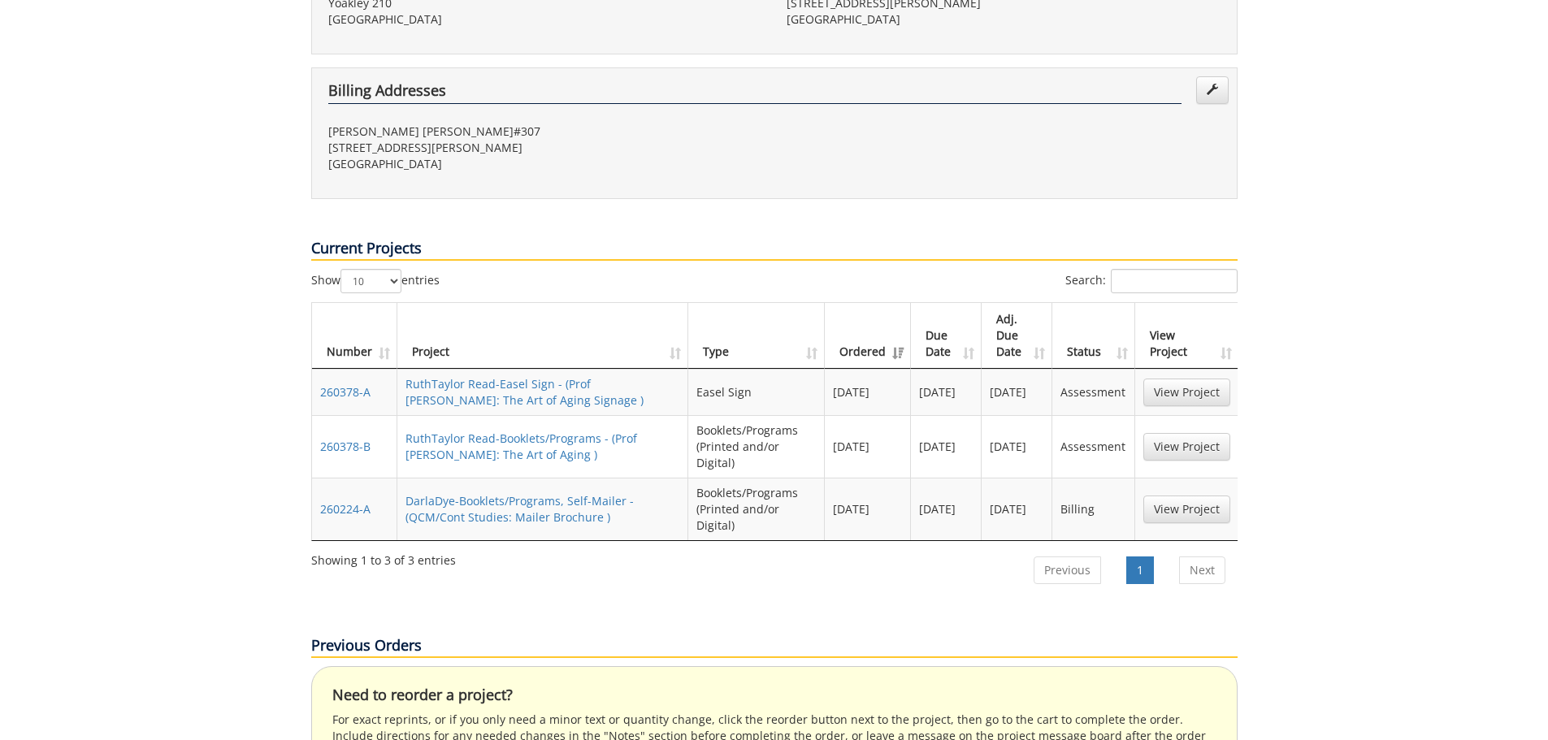
scroll to position [574, 0]
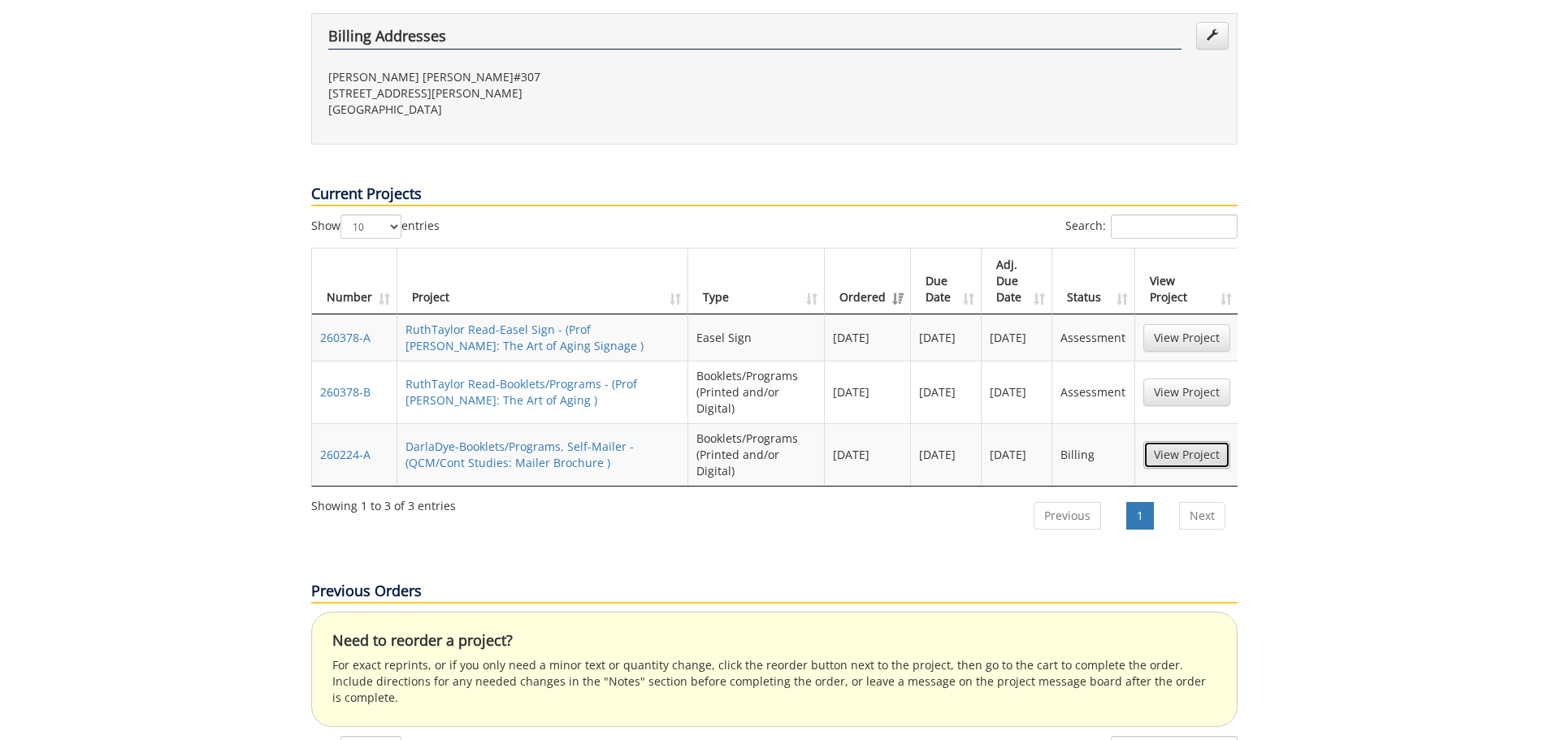
click at [1187, 441] on link "View Project" at bounding box center [1186, 455] width 87 height 28
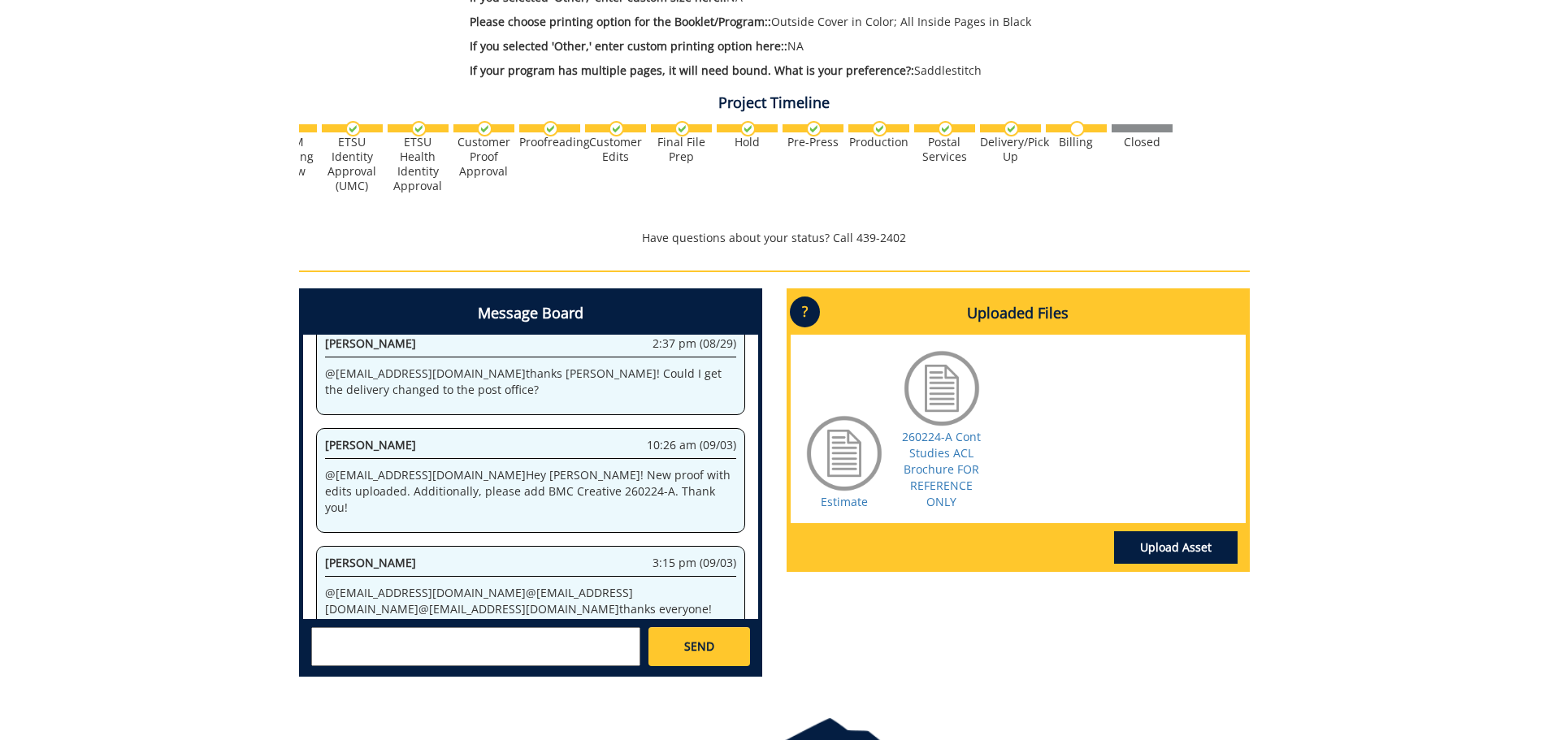
scroll to position [2454, 0]
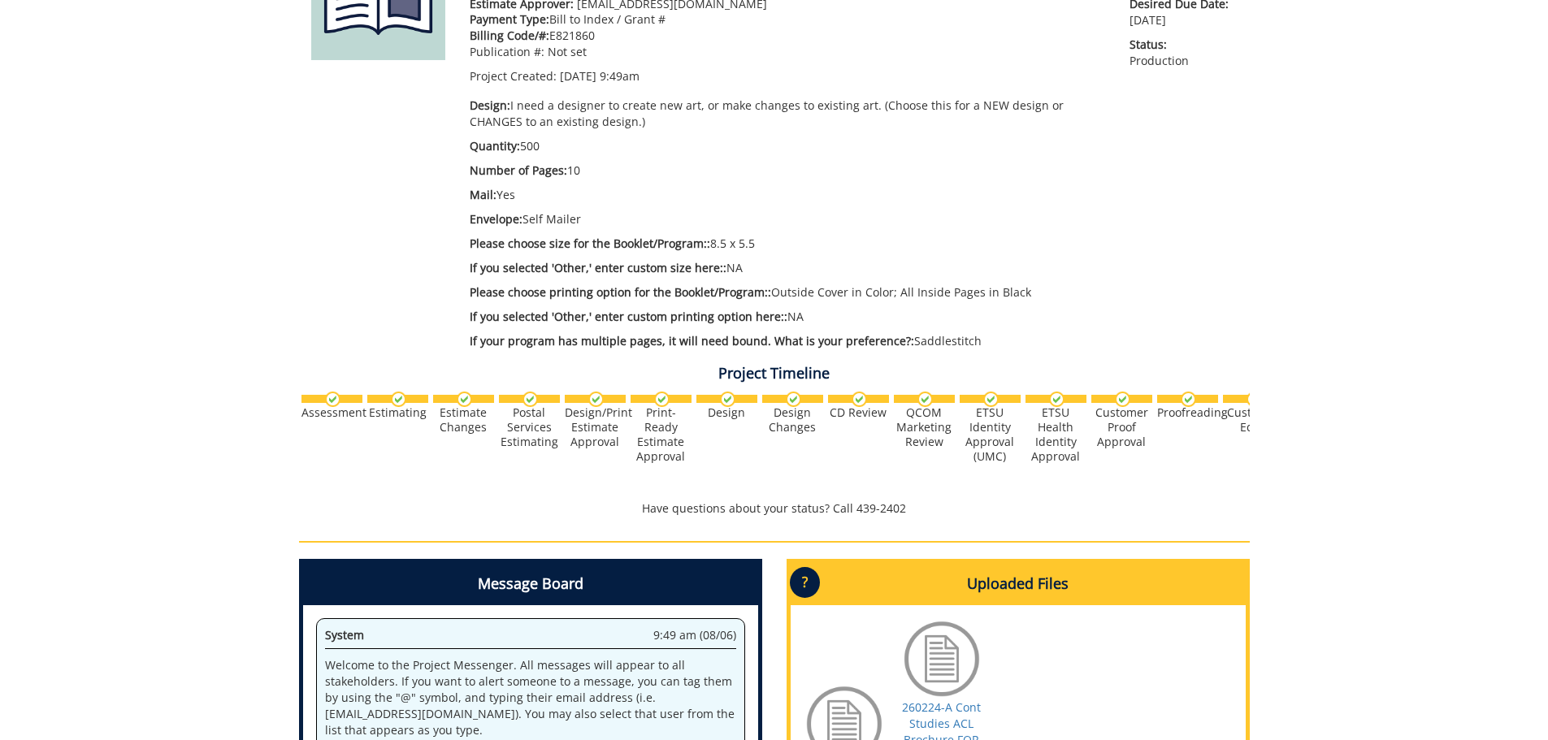
scroll to position [2487, 0]
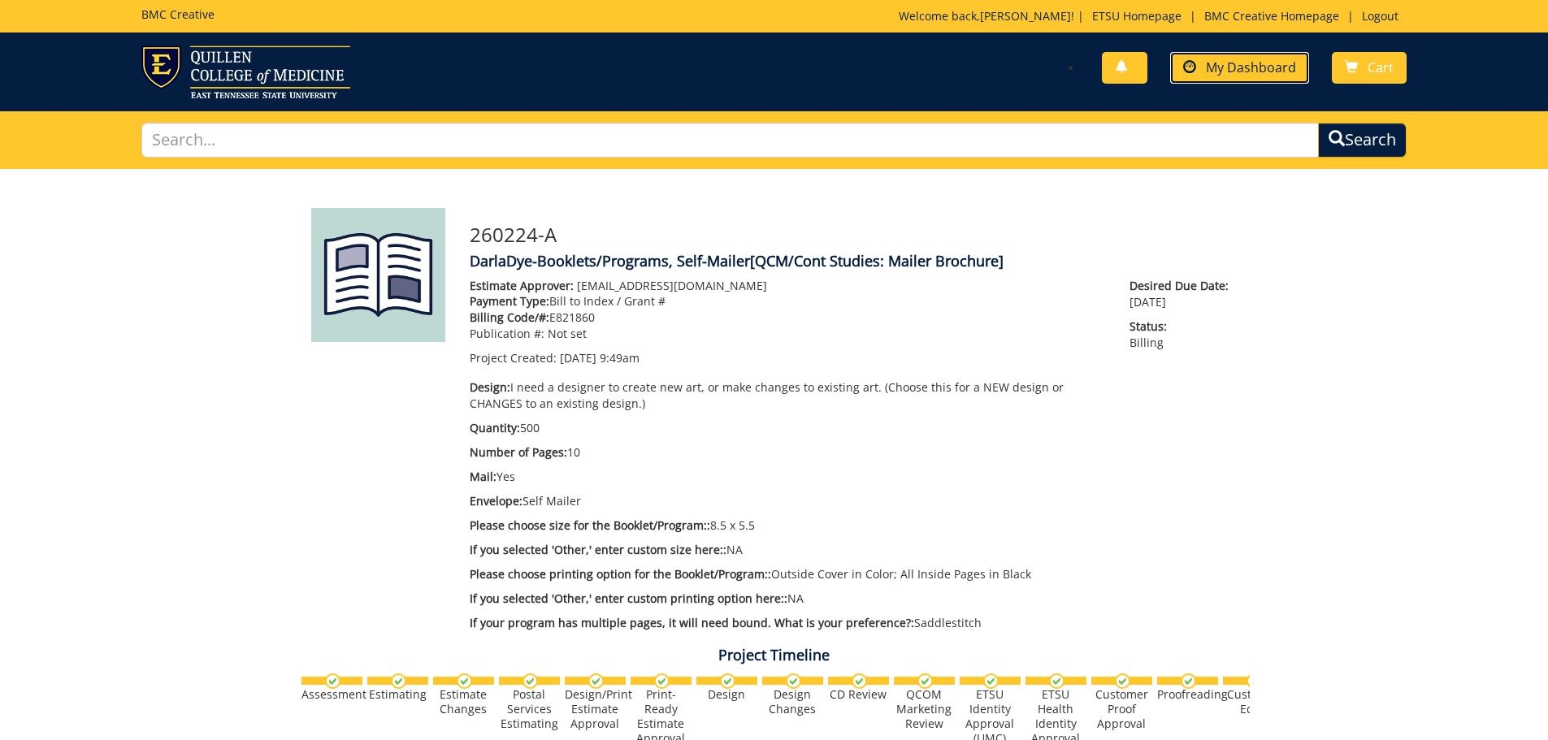
click at [1257, 64] on span "My Dashboard" at bounding box center [1251, 67] width 90 height 18
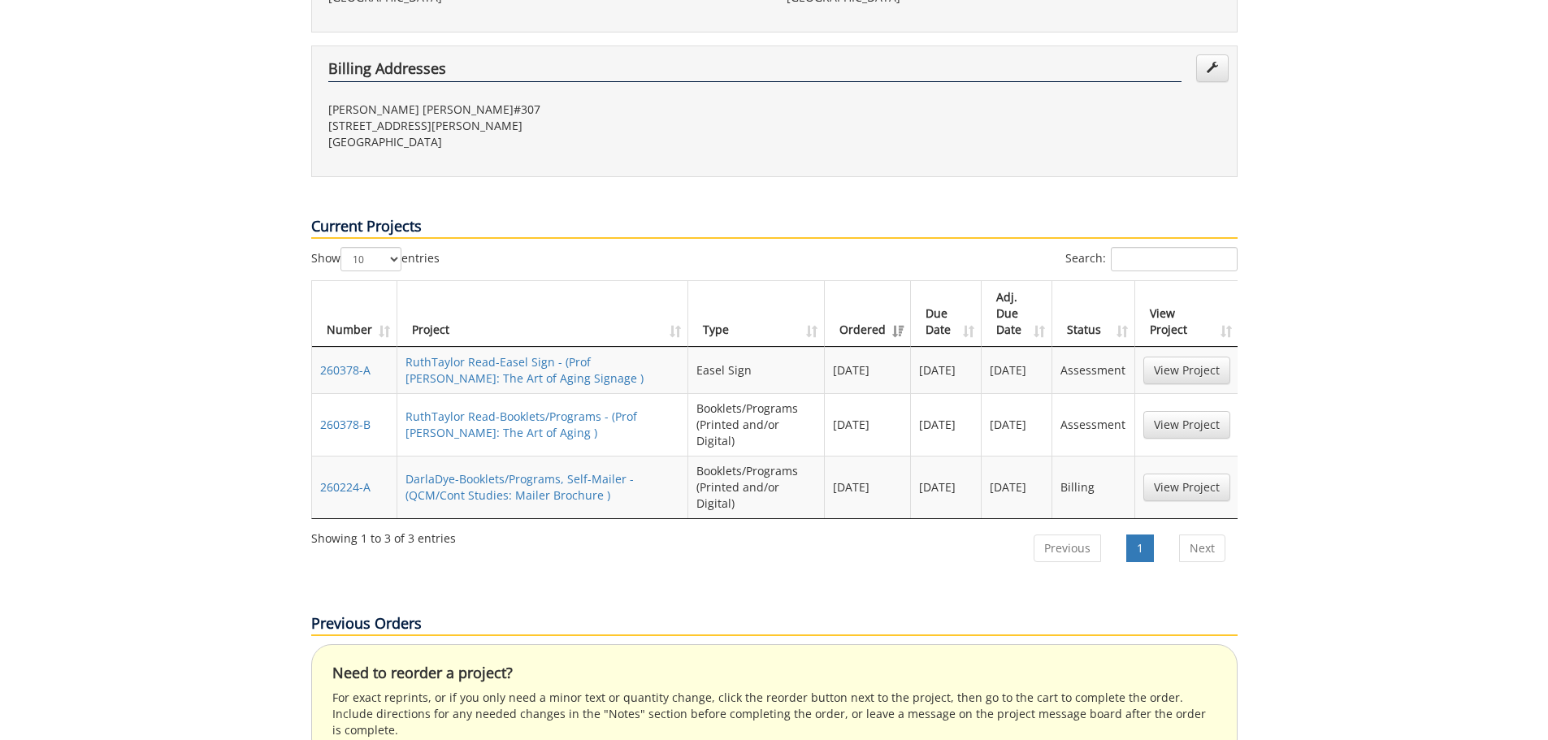
scroll to position [586, 0]
